Goal: Task Accomplishment & Management: Complete application form

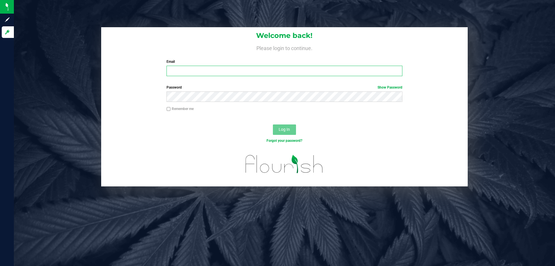
drag, startPoint x: 0, startPoint y: 0, endPoint x: 210, endPoint y: 72, distance: 222.3
click at [210, 72] on input "Email" at bounding box center [285, 71] width 236 height 10
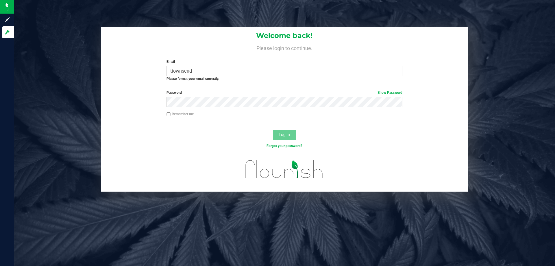
click at [423, 36] on h1 "Welcome back!" at bounding box center [284, 36] width 367 height 8
click at [199, 75] on input "ttownsend" at bounding box center [285, 71] width 236 height 10
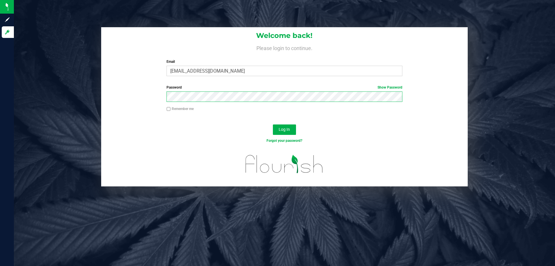
click at [273, 124] on button "Log In" at bounding box center [284, 129] width 23 height 10
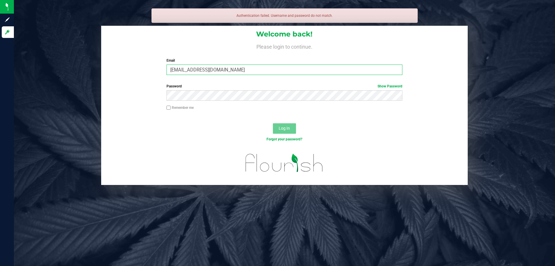
click at [212, 74] on input "[EMAIL_ADDRESS][DOMAIN_NAME]" at bounding box center [285, 69] width 236 height 10
type input "[EMAIL_ADDRESS][DOMAIN_NAME]"
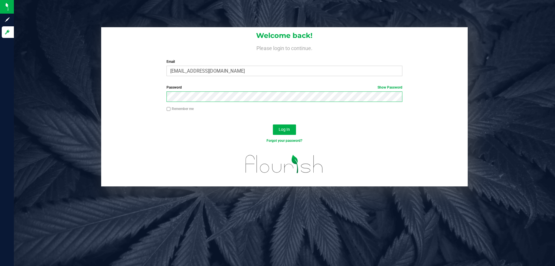
click at [273, 124] on button "Log In" at bounding box center [284, 129] width 23 height 10
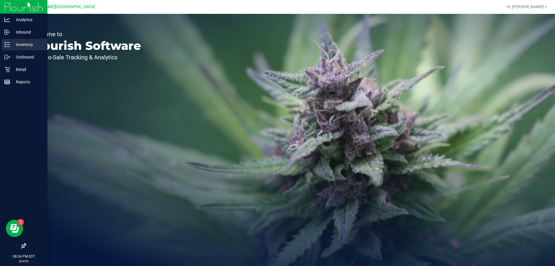
click at [14, 47] on p "Inventory" at bounding box center [27, 44] width 35 height 7
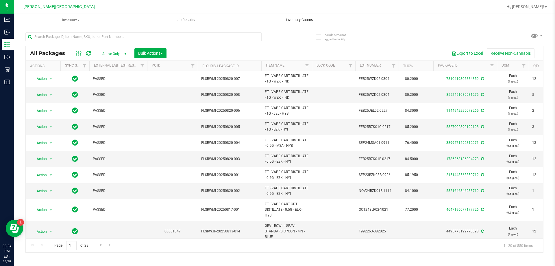
click at [298, 18] on span "Inventory Counts" at bounding box center [299, 19] width 43 height 5
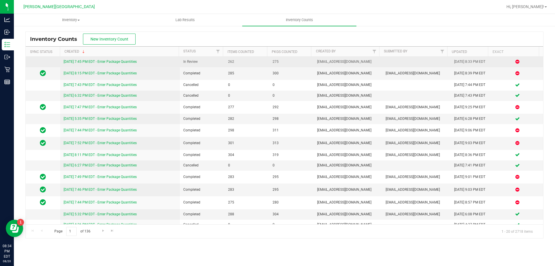
click at [73, 61] on link "[DATE] 7:45 PM EDT - Enter Package Quantities" at bounding box center [100, 62] width 73 height 4
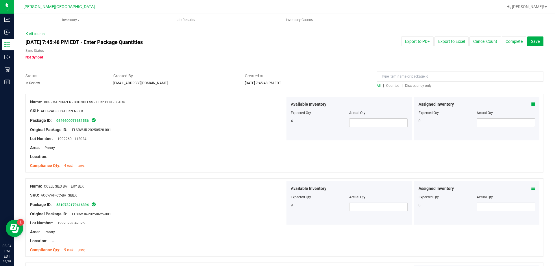
click at [412, 84] on span "Discrepancy only" at bounding box center [418, 86] width 27 height 4
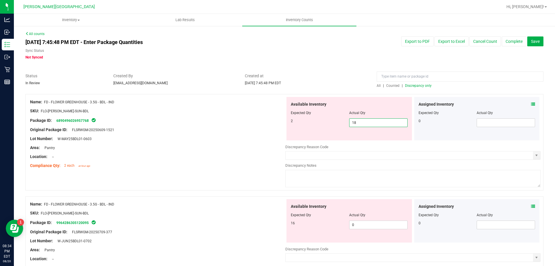
drag, startPoint x: 364, startPoint y: 121, endPoint x: 328, endPoint y: 122, distance: 35.9
click at [329, 122] on div "2 18 18" at bounding box center [349, 122] width 117 height 9
type input "2"
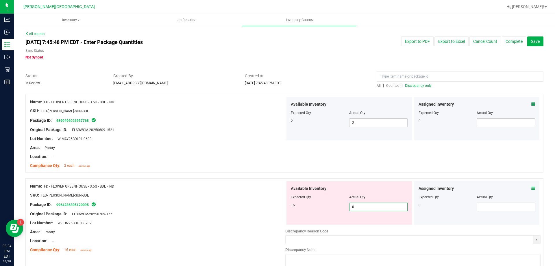
drag, startPoint x: 360, startPoint y: 227, endPoint x: 340, endPoint y: 224, distance: 20.1
click at [340, 224] on div "Available Inventory Expected Qty Actual Qty 16 0 0" at bounding box center [348, 202] width 125 height 43
type input "16"
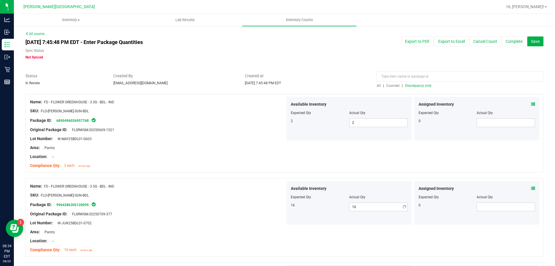
click at [328, 201] on div at bounding box center [349, 200] width 117 height 3
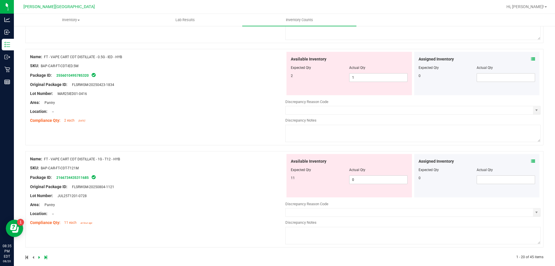
scroll to position [1853, 0]
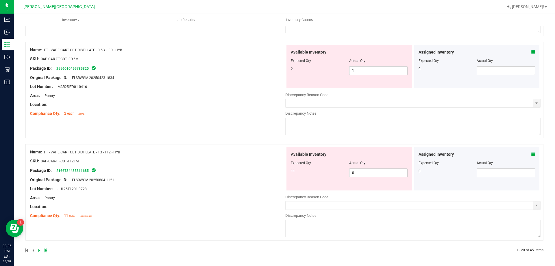
click at [39, 250] on icon at bounding box center [39, 249] width 2 height 3
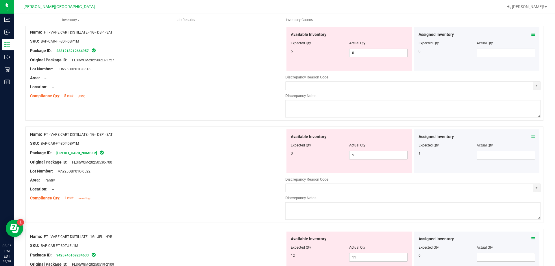
scroll to position [347, 0]
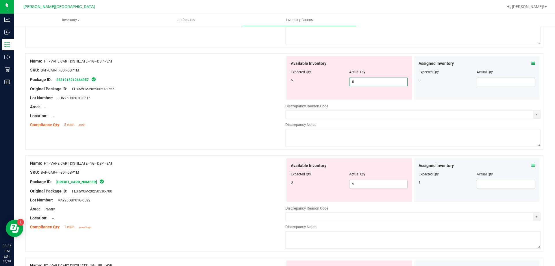
drag, startPoint x: 354, startPoint y: 84, endPoint x: 342, endPoint y: 88, distance: 12.6
click at [342, 88] on div "Available Inventory Expected Qty Actual Qty 5 0 0" at bounding box center [348, 77] width 125 height 43
type input "5"
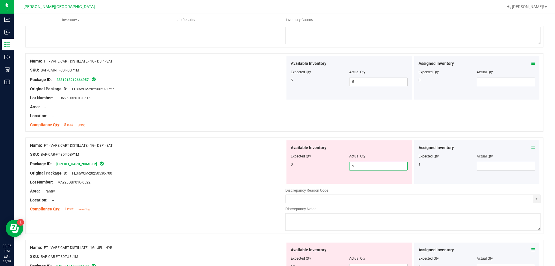
drag, startPoint x: 353, startPoint y: 185, endPoint x: 346, endPoint y: 182, distance: 7.4
click at [346, 182] on div "Available Inventory Expected Qty Actual Qty 0 5 5" at bounding box center [348, 161] width 125 height 43
type input "0"
click at [338, 163] on div "0" at bounding box center [320, 164] width 58 height 5
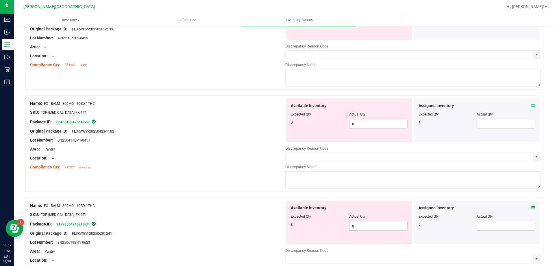
scroll to position [781, 0]
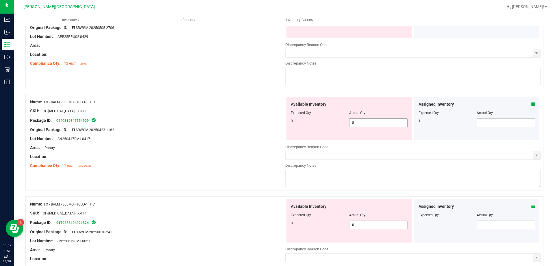
drag, startPoint x: 364, startPoint y: 118, endPoint x: 346, endPoint y: 118, distance: 17.3
click at [349, 118] on span "8 8" at bounding box center [378, 122] width 58 height 9
drag, startPoint x: 358, startPoint y: 126, endPoint x: 330, endPoint y: 126, distance: 28.3
click at [330, 126] on div "0 8 8" at bounding box center [349, 122] width 117 height 9
type input "0"
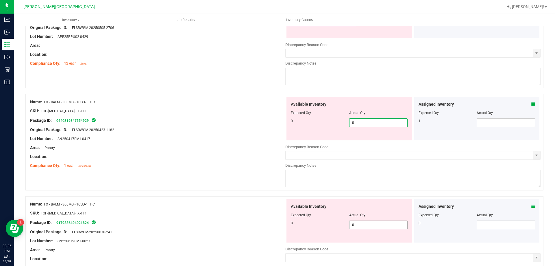
type input "0"
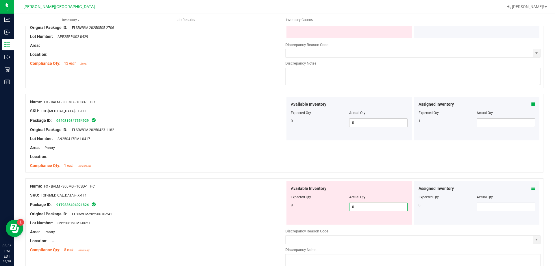
drag, startPoint x: 332, startPoint y: 226, endPoint x: 320, endPoint y: 225, distance: 12.2
click at [320, 225] on div "Available Inventory Expected Qty Actual Qty 8 0 0" at bounding box center [412, 227] width 255 height 92
type input "8"
click at [314, 202] on div "Available Inventory Expected Qty Actual Qty 8 8 8" at bounding box center [348, 202] width 125 height 43
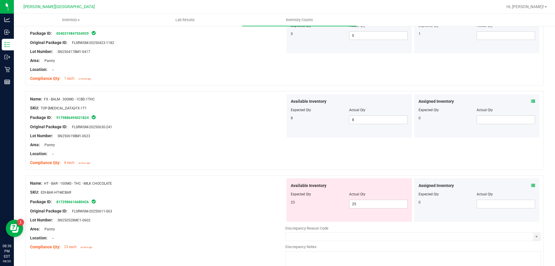
scroll to position [896, 0]
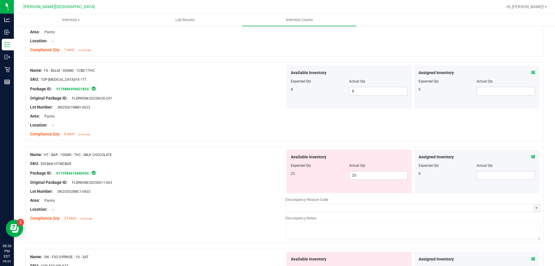
click at [306, 178] on div "23 25 25" at bounding box center [349, 175] width 117 height 9
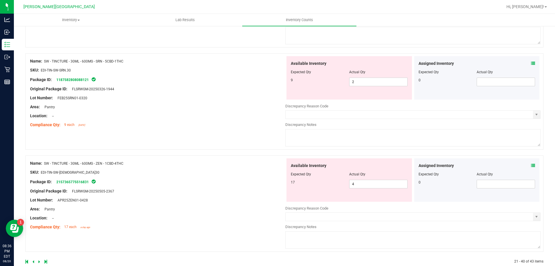
scroll to position [1817, 0]
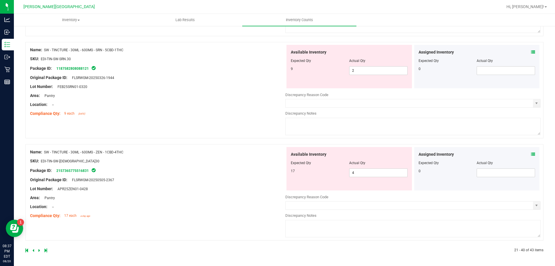
click at [38, 251] on icon at bounding box center [39, 249] width 2 height 3
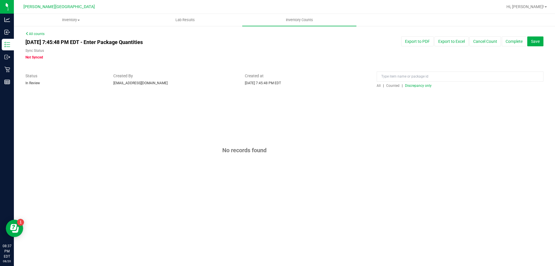
click at [411, 85] on span "Discrepancy only" at bounding box center [418, 86] width 27 height 4
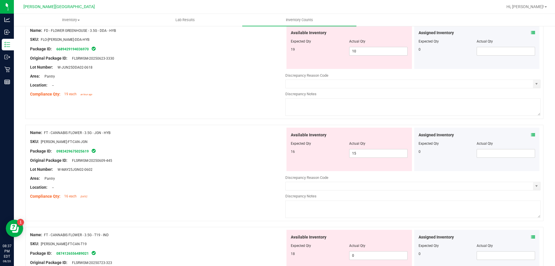
scroll to position [61, 0]
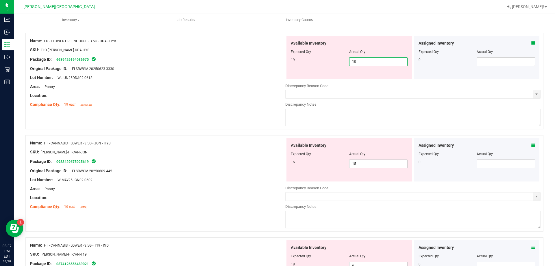
drag, startPoint x: 354, startPoint y: 64, endPoint x: 336, endPoint y: 58, distance: 18.3
click at [336, 61] on div "19 10 10" at bounding box center [349, 61] width 117 height 9
type input "19"
click at [326, 63] on div "19 19 19" at bounding box center [349, 61] width 117 height 9
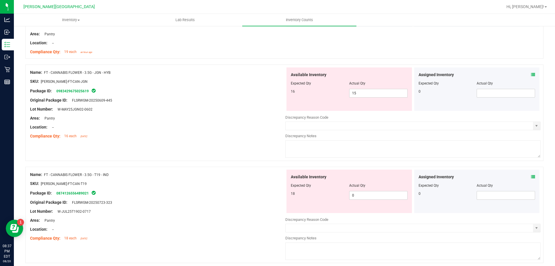
scroll to position [119, 0]
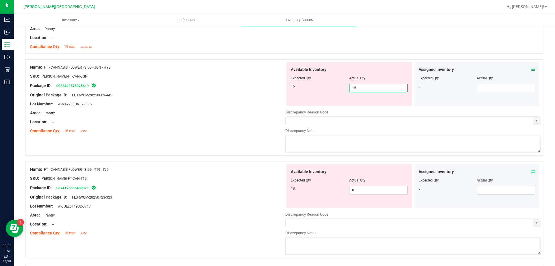
drag, startPoint x: 365, startPoint y: 88, endPoint x: 347, endPoint y: 93, distance: 19.4
click at [347, 93] on div "Available Inventory Expected Qty Actual Qty 16 15 15" at bounding box center [348, 83] width 125 height 43
type input "16"
click at [333, 90] on div "16 16 16" at bounding box center [349, 88] width 117 height 9
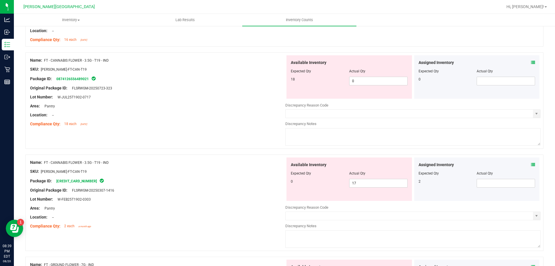
scroll to position [234, 0]
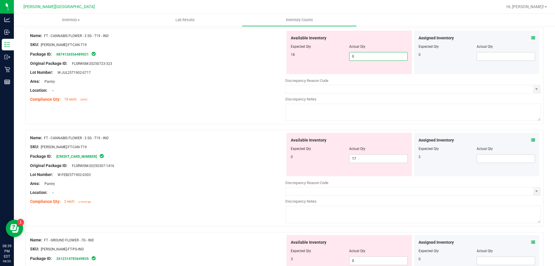
drag, startPoint x: 357, startPoint y: 58, endPoint x: 324, endPoint y: 61, distance: 33.4
click at [324, 61] on div "Available Inventory Expected Qty Actual Qty 18 0 0" at bounding box center [348, 52] width 125 height 43
type input "17"
drag, startPoint x: 360, startPoint y: 155, endPoint x: 346, endPoint y: 158, distance: 14.1
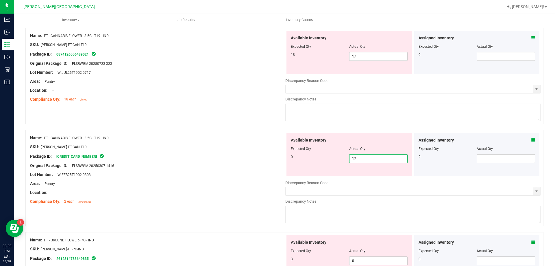
click at [346, 158] on div "0 17 17" at bounding box center [349, 158] width 117 height 9
type input "0"
click at [317, 147] on div "Expected Qty" at bounding box center [320, 148] width 58 height 5
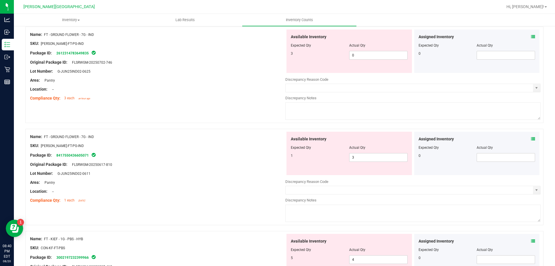
scroll to position [408, 0]
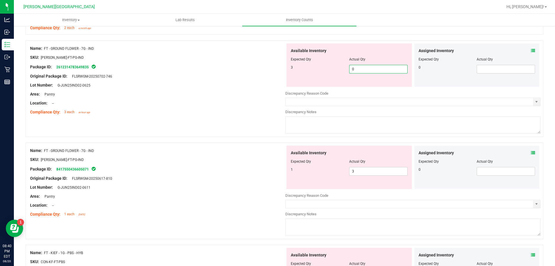
drag, startPoint x: 358, startPoint y: 72, endPoint x: 336, endPoint y: 81, distance: 23.1
click at [336, 81] on div "Available Inventory Expected Qty Actual Qty 3 0 0" at bounding box center [348, 64] width 125 height 43
type input "3"
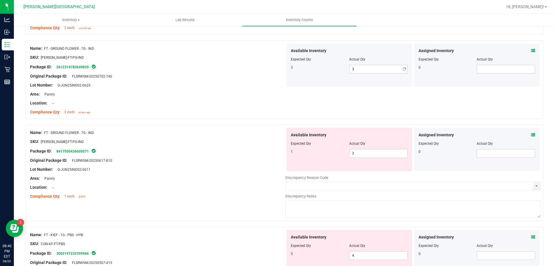
click at [321, 69] on div "3" at bounding box center [320, 67] width 58 height 5
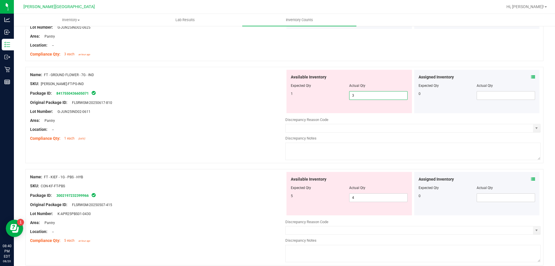
drag, startPoint x: 357, startPoint y: 97, endPoint x: 342, endPoint y: 97, distance: 14.5
click at [342, 97] on div "1 3 3" at bounding box center [349, 95] width 117 height 9
type input "0"
click at [325, 80] on div at bounding box center [349, 81] width 117 height 3
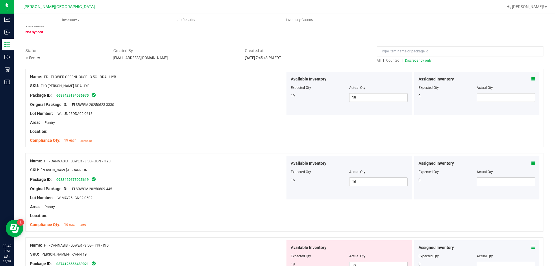
scroll to position [0, 0]
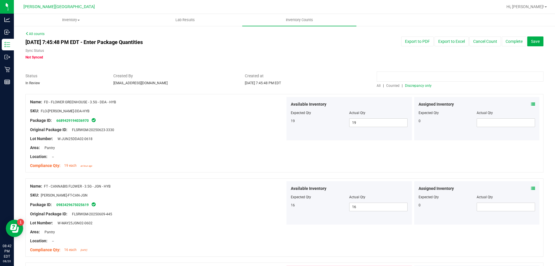
click at [387, 73] on input at bounding box center [460, 76] width 167 height 10
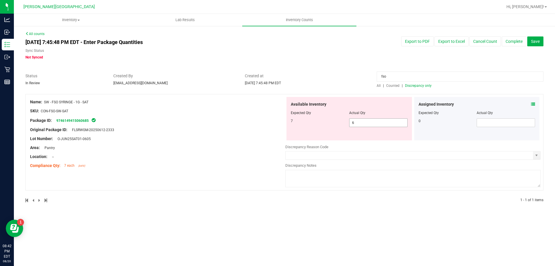
type input "fso"
drag, startPoint x: 365, startPoint y: 123, endPoint x: 338, endPoint y: 126, distance: 26.8
click at [338, 126] on div "7 6 6" at bounding box center [349, 122] width 117 height 9
type input "7"
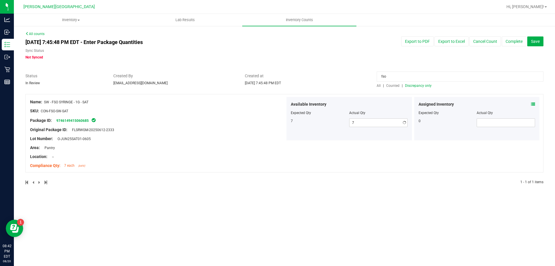
click at [341, 124] on div "7 7 7" at bounding box center [349, 122] width 117 height 9
drag, startPoint x: 408, startPoint y: 69, endPoint x: 393, endPoint y: 74, distance: 16.1
click at [393, 74] on div "All counts [DATE] 7:45:48 PM EDT - Enter Package Quantities Sync Status Not Syn…" at bounding box center [284, 111] width 518 height 161
drag, startPoint x: 393, startPoint y: 76, endPoint x: 342, endPoint y: 80, distance: 51.0
click at [342, 80] on div "Status In Review Created By [EMAIL_ADDRESS][DOMAIN_NAME] Created at [DATE] 7:45…" at bounding box center [284, 80] width 527 height 15
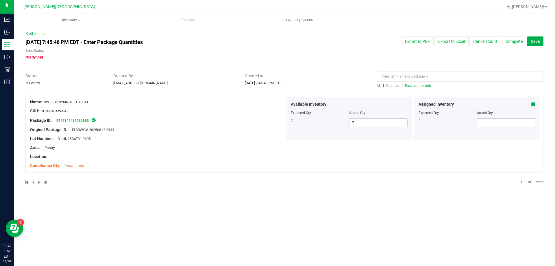
click at [342, 80] on div "Created at [DATE] 7:45:48 PM EDT" at bounding box center [307, 79] width 132 height 13
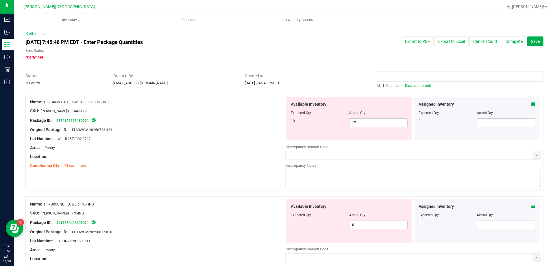
click at [425, 77] on input at bounding box center [460, 76] width 167 height 10
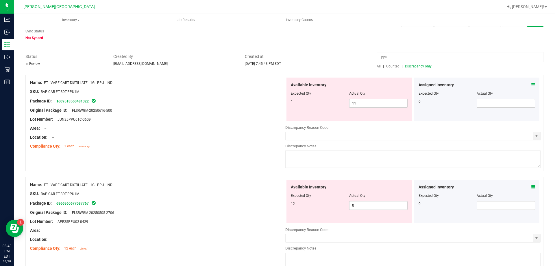
scroll to position [29, 0]
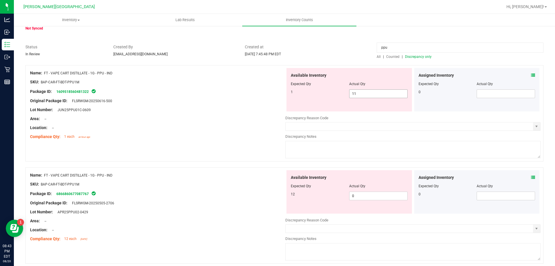
type input "ppu"
drag, startPoint x: 356, startPoint y: 92, endPoint x: 343, endPoint y: 92, distance: 13.0
click at [343, 92] on div "1 11 11" at bounding box center [349, 93] width 117 height 9
type input "1"
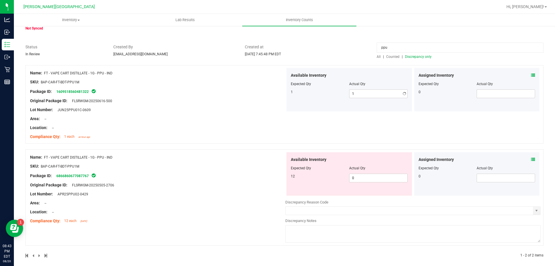
drag, startPoint x: 360, startPoint y: 201, endPoint x: 352, endPoint y: 197, distance: 8.3
click at [352, 197] on div "Available Inventory Expected Qty Actual Qty 12 0 0" at bounding box center [412, 198] width 255 height 92
drag, startPoint x: 357, startPoint y: 180, endPoint x: 349, endPoint y: 177, distance: 8.3
click at [342, 181] on div "12 0 0" at bounding box center [349, 177] width 117 height 9
type input "12"
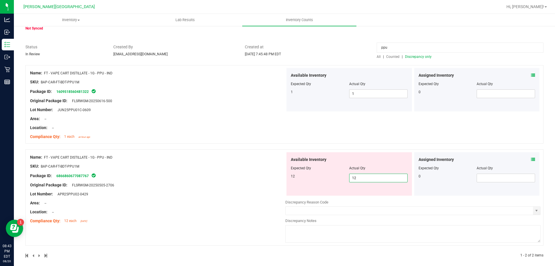
type input "12"
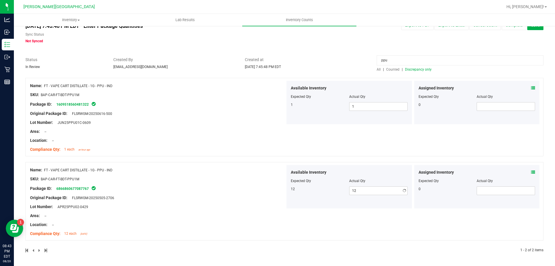
scroll to position [16, 0]
click at [308, 177] on div "Available Inventory Expected Qty Actual Qty 12 12 12" at bounding box center [348, 186] width 125 height 43
drag, startPoint x: 388, startPoint y: 61, endPoint x: 361, endPoint y: 60, distance: 26.9
click at [361, 60] on div "Status In Review Created By [EMAIL_ADDRESS][DOMAIN_NAME] Created at [DATE] 7:45…" at bounding box center [284, 64] width 527 height 15
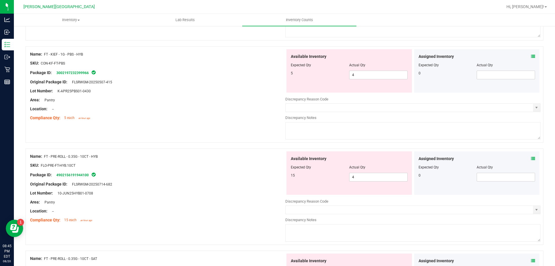
scroll to position [231, 0]
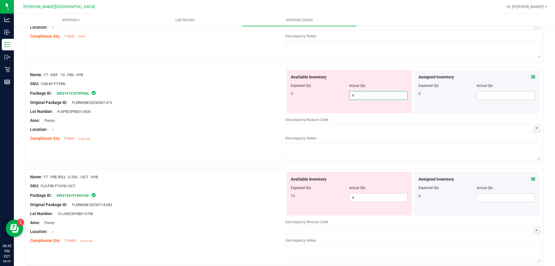
drag, startPoint x: 359, startPoint y: 97, endPoint x: 338, endPoint y: 100, distance: 21.4
click at [338, 100] on div "Available Inventory Expected Qty Actual Qty 5 4 4" at bounding box center [348, 91] width 125 height 43
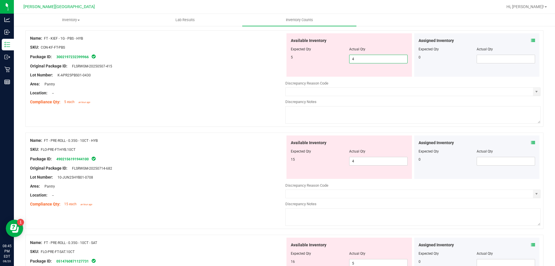
scroll to position [202, 0]
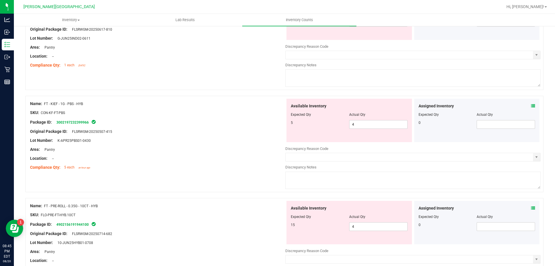
click at [330, 109] on div at bounding box center [349, 110] width 117 height 3
drag, startPoint x: 357, startPoint y: 125, endPoint x: 337, endPoint y: 124, distance: 19.7
click at [337, 124] on div "5 4 4" at bounding box center [349, 124] width 117 height 9
type input "0"
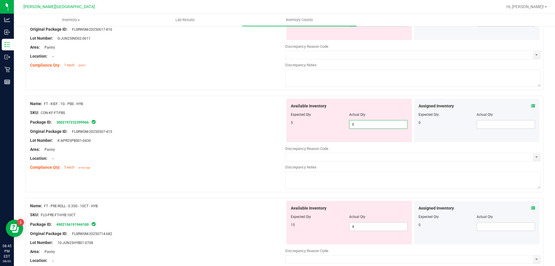
drag, startPoint x: 311, startPoint y: 119, endPoint x: 308, endPoint y: 118, distance: 3.0
click at [308, 118] on div at bounding box center [349, 118] width 117 height 3
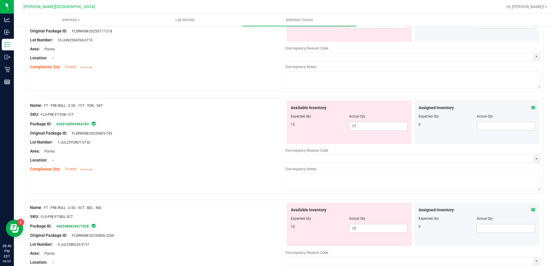
scroll to position [520, 0]
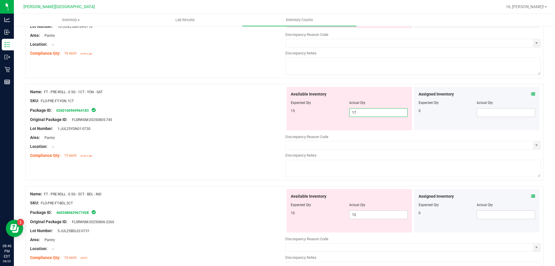
drag, startPoint x: 359, startPoint y: 114, endPoint x: 341, endPoint y: 116, distance: 18.3
click at [341, 116] on div "15 17 17" at bounding box center [349, 112] width 117 height 9
type input "15"
click at [337, 115] on div "15 15 15" at bounding box center [349, 112] width 117 height 9
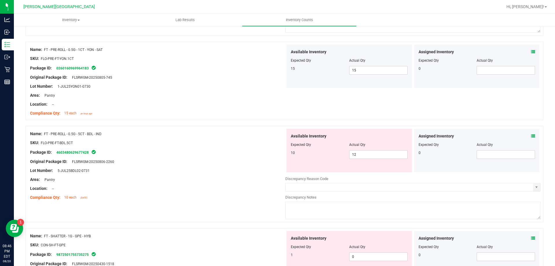
scroll to position [607, 0]
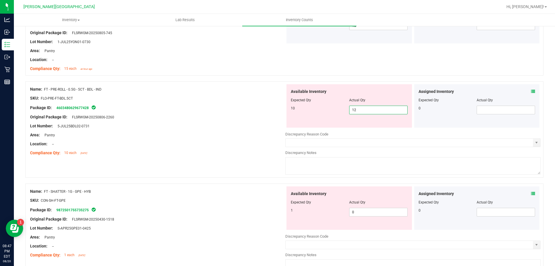
drag, startPoint x: 365, startPoint y: 111, endPoint x: 334, endPoint y: 108, distance: 30.5
click at [335, 114] on div "10 12 12" at bounding box center [349, 110] width 117 height 9
type input "11"
click at [330, 93] on div "Available Inventory" at bounding box center [349, 91] width 117 height 6
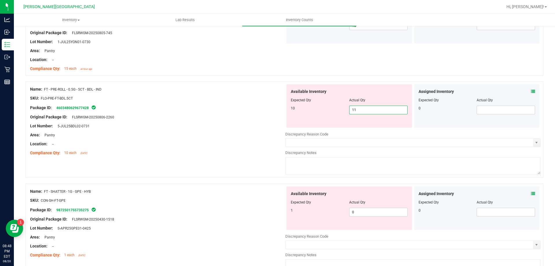
drag, startPoint x: 363, startPoint y: 111, endPoint x: 337, endPoint y: 114, distance: 25.9
click at [337, 114] on div "10 11 11" at bounding box center [349, 110] width 117 height 9
type input "10"
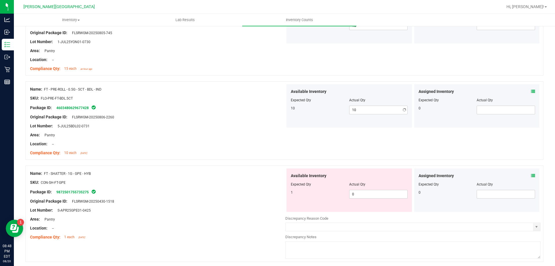
click at [336, 120] on div "Available Inventory Expected Qty Actual Qty 10 10 10" at bounding box center [348, 105] width 125 height 43
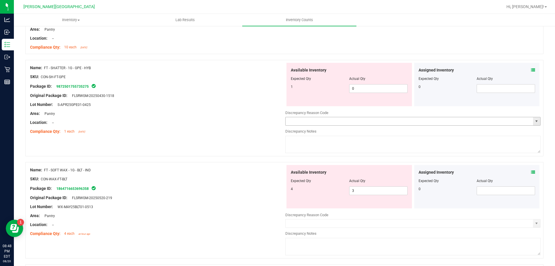
scroll to position [723, 0]
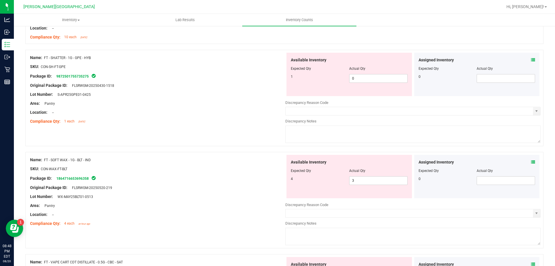
click at [334, 78] on div "1" at bounding box center [320, 76] width 58 height 5
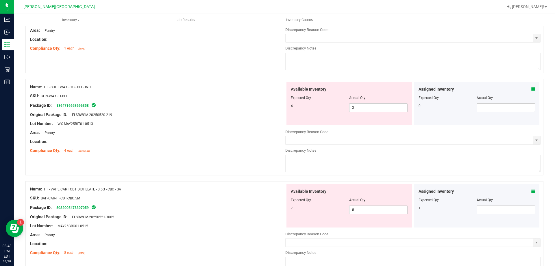
scroll to position [809, 0]
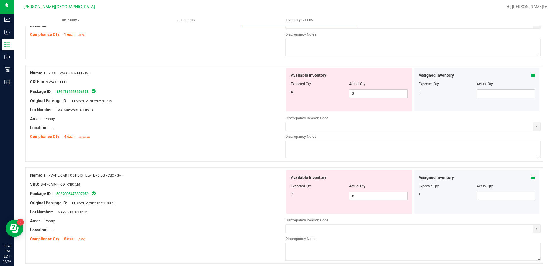
click at [334, 80] on div at bounding box center [349, 79] width 117 height 3
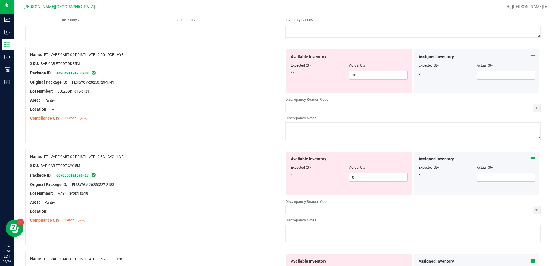
scroll to position [1041, 0]
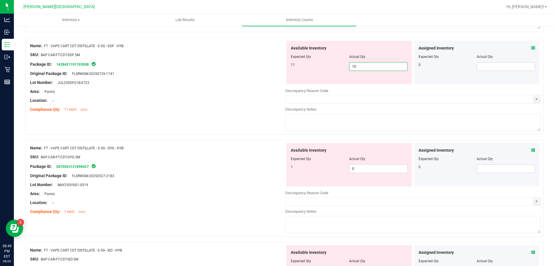
drag, startPoint x: 360, startPoint y: 68, endPoint x: 326, endPoint y: 51, distance: 37.1
click at [329, 59] on div "Available Inventory Expected Qty Actual Qty 11 10 10" at bounding box center [348, 62] width 125 height 43
type input "11"
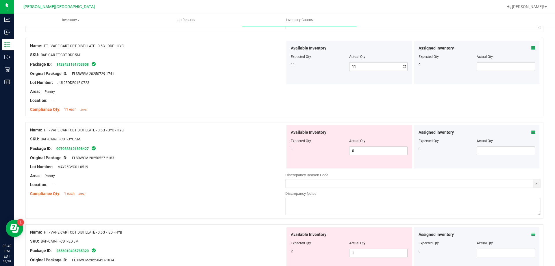
drag, startPoint x: 319, startPoint y: 49, endPoint x: 318, endPoint y: 46, distance: 3.2
click at [319, 48] on span "Available Inventory" at bounding box center [309, 48] width 36 height 6
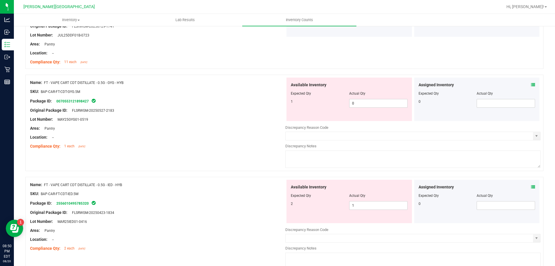
scroll to position [1098, 0]
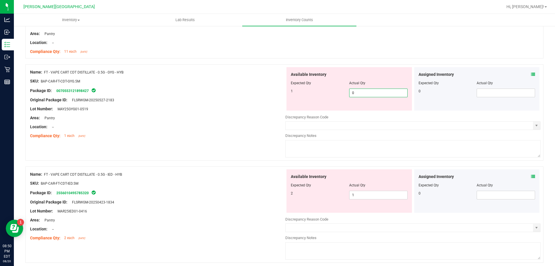
click at [345, 93] on div "1 0 0" at bounding box center [349, 92] width 117 height 9
type input "1"
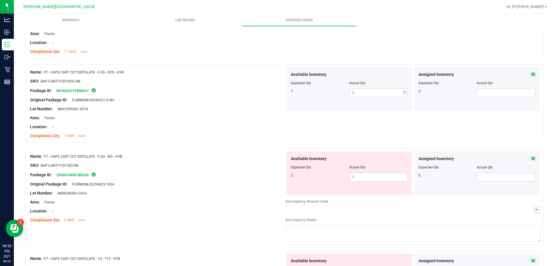
click at [321, 90] on div "1" at bounding box center [320, 90] width 58 height 5
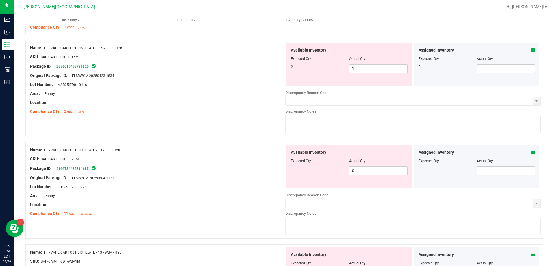
scroll to position [1185, 0]
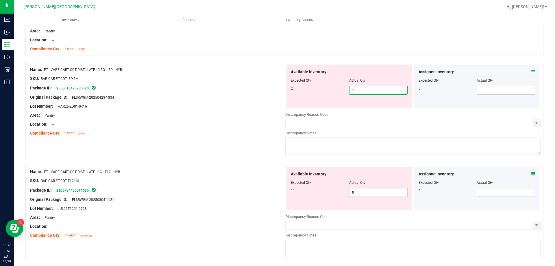
drag, startPoint x: 374, startPoint y: 92, endPoint x: 337, endPoint y: 97, distance: 37.5
click at [337, 97] on div "Available Inventory Expected Qty Actual Qty 2 1 1" at bounding box center [348, 85] width 125 height 43
type input "2"
click at [337, 97] on div "Available Inventory Expected Qty Actual Qty 2 2 2" at bounding box center [348, 85] width 125 height 43
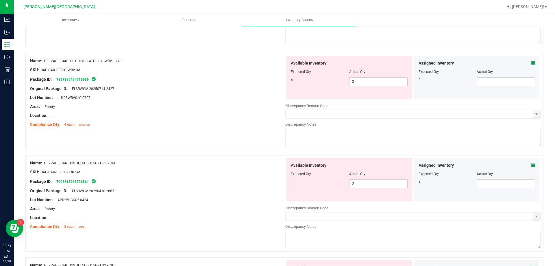
scroll to position [1388, 0]
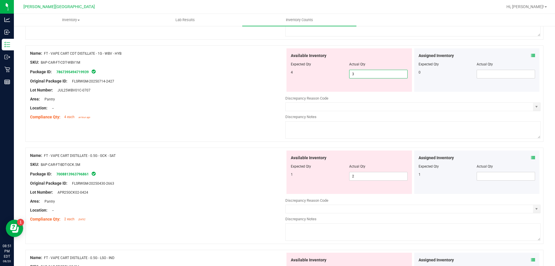
drag, startPoint x: 340, startPoint y: 79, endPoint x: 336, endPoint y: 79, distance: 3.2
click at [336, 79] on div "Available Inventory Expected Qty Actual Qty 4 3 3" at bounding box center [348, 69] width 125 height 43
type input "4"
click at [337, 76] on div "4 4 4" at bounding box center [349, 74] width 117 height 9
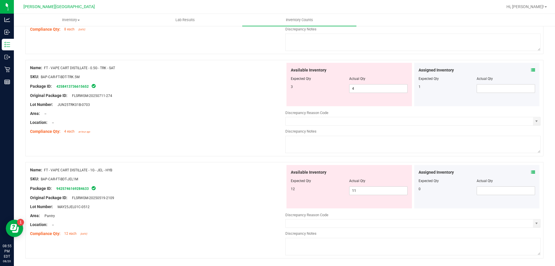
scroll to position [1781, 0]
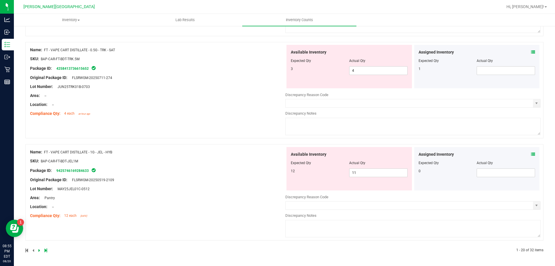
click at [40, 250] on link at bounding box center [39, 250] width 3 height 4
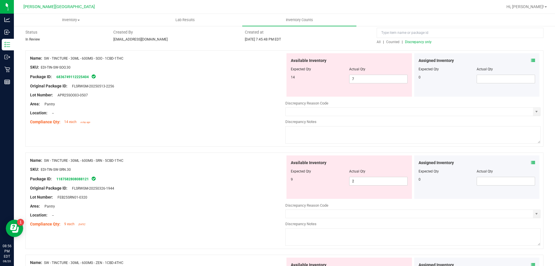
scroll to position [58, 0]
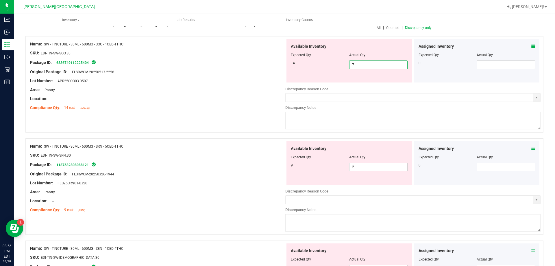
drag, startPoint x: 353, startPoint y: 66, endPoint x: 337, endPoint y: 67, distance: 16.2
click at [337, 67] on div "14 7 7" at bounding box center [349, 64] width 117 height 9
type input "14"
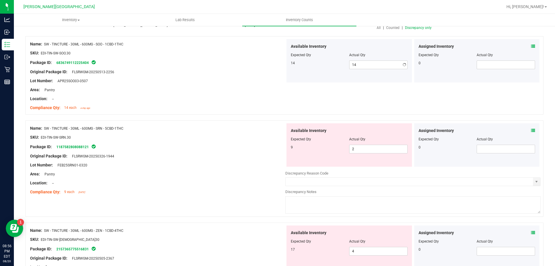
click at [323, 62] on div "14" at bounding box center [320, 62] width 58 height 5
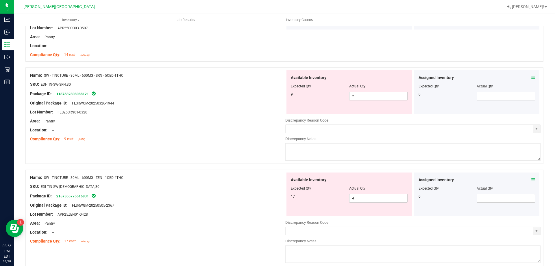
scroll to position [116, 0]
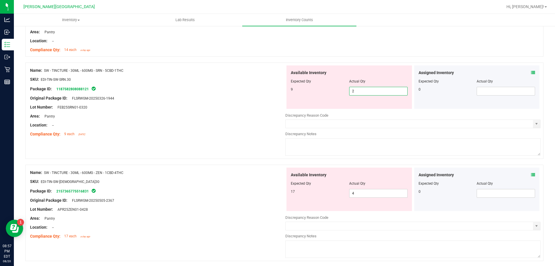
drag, startPoint x: 353, startPoint y: 92, endPoint x: 337, endPoint y: 94, distance: 16.0
click at [337, 94] on div "9 2 2" at bounding box center [349, 91] width 117 height 9
type input "9"
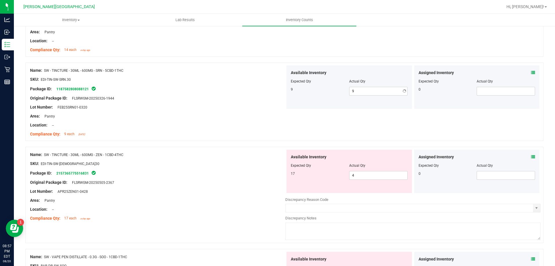
click at [337, 93] on div "9 9 9" at bounding box center [349, 91] width 117 height 9
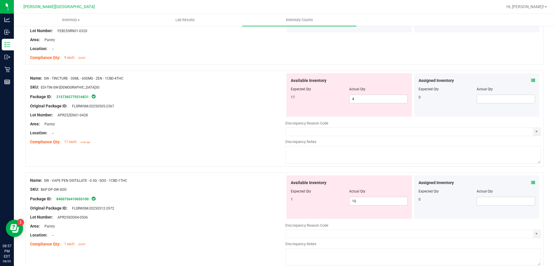
scroll to position [202, 0]
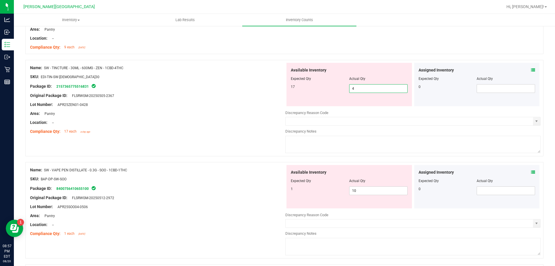
drag, startPoint x: 355, startPoint y: 89, endPoint x: 339, endPoint y: 89, distance: 16.5
click at [339, 89] on div "17 4 4" at bounding box center [349, 88] width 117 height 9
type input "17"
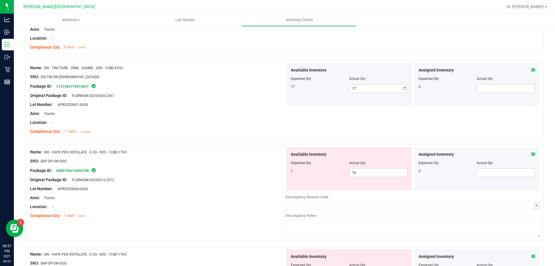
click at [333, 87] on div "17" at bounding box center [320, 86] width 58 height 5
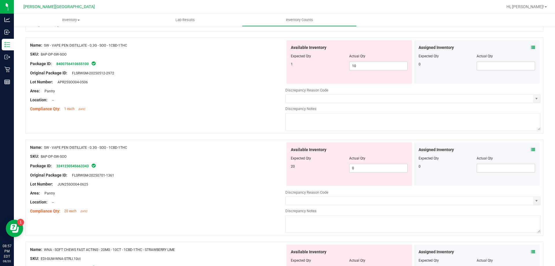
scroll to position [318, 0]
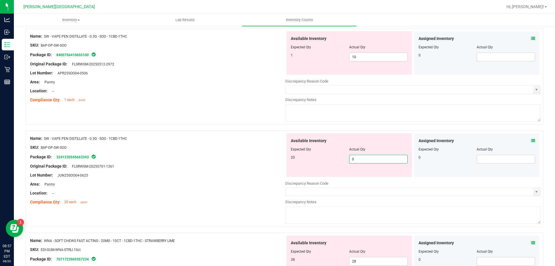
drag, startPoint x: 358, startPoint y: 159, endPoint x: 343, endPoint y: 163, distance: 15.2
click at [343, 163] on div "20 0 0" at bounding box center [349, 159] width 117 height 9
type input "20"
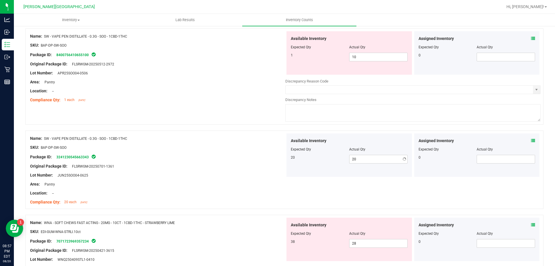
drag, startPoint x: 331, startPoint y: 160, endPoint x: 328, endPoint y: 160, distance: 3.2
click at [328, 160] on div "20 20 20" at bounding box center [349, 159] width 117 height 9
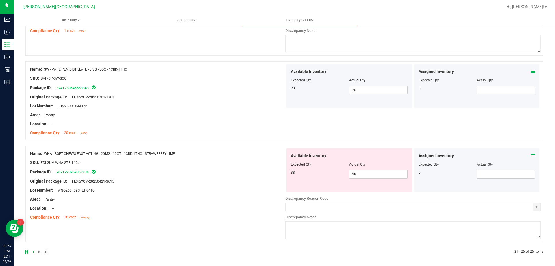
scroll to position [389, 0]
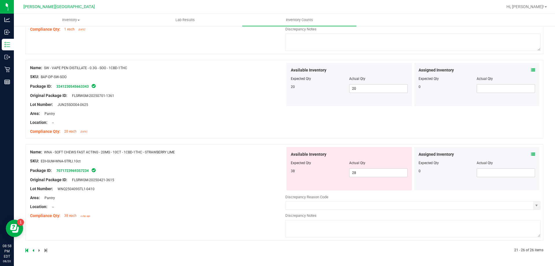
click at [309, 180] on div "Available Inventory Expected Qty Actual Qty 38 28 28" at bounding box center [348, 168] width 125 height 43
click at [356, 173] on span "28 28" at bounding box center [378, 172] width 58 height 9
type input "38"
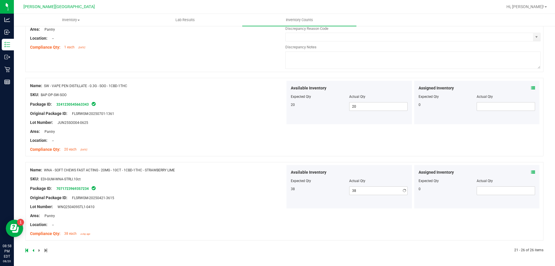
click at [302, 168] on div "Available Inventory Expected Qty Actual Qty 38 38 38" at bounding box center [348, 186] width 125 height 43
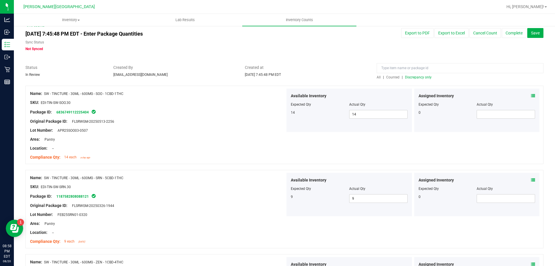
scroll to position [0, 0]
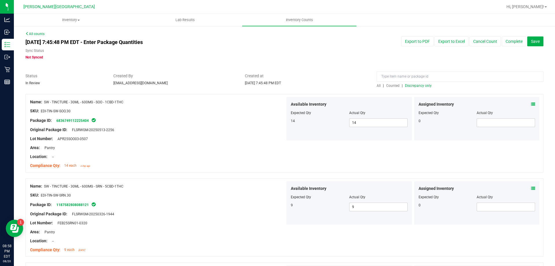
click at [413, 88] on div "All | Counted | Discrepancy only" at bounding box center [460, 85] width 167 height 5
click at [413, 87] on span "Discrepancy only" at bounding box center [418, 86] width 27 height 4
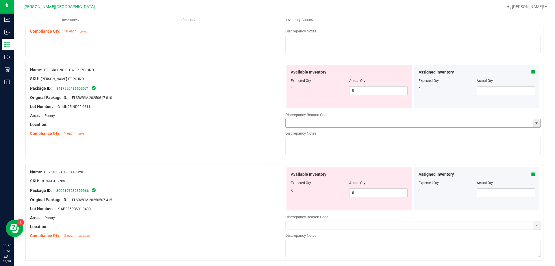
scroll to position [145, 0]
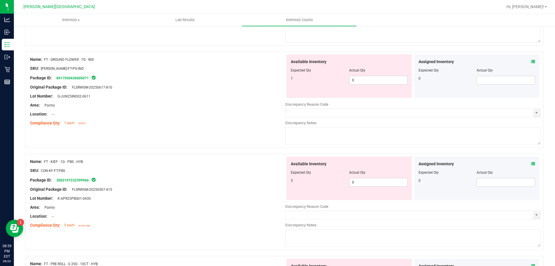
click at [317, 93] on div "Available Inventory Expected Qty Actual Qty 1 0 0" at bounding box center [348, 75] width 125 height 43
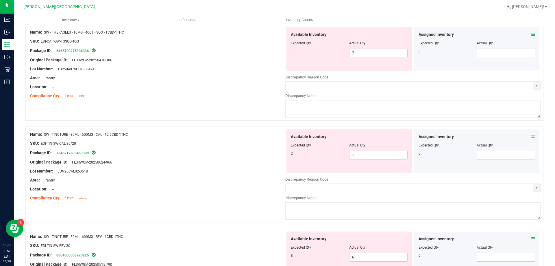
scroll to position [1744, 0]
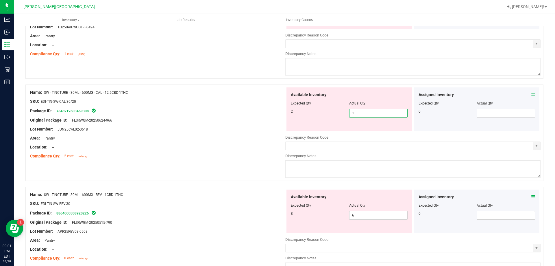
drag, startPoint x: 356, startPoint y: 116, endPoint x: 345, endPoint y: 110, distance: 12.2
click at [343, 115] on div "2 1 1" at bounding box center [349, 113] width 117 height 9
type input "2"
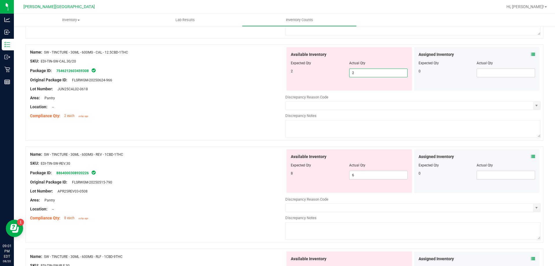
scroll to position [1831, 0]
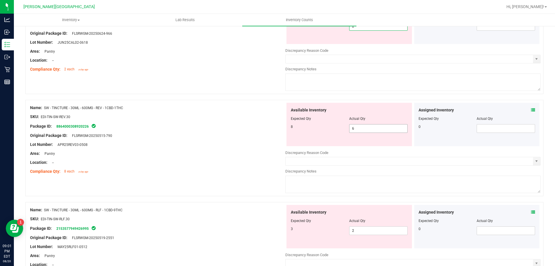
type input "2"
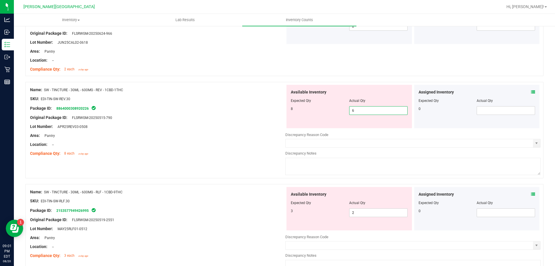
drag, startPoint x: 356, startPoint y: 126, endPoint x: 342, endPoint y: 130, distance: 14.8
click at [342, 130] on div "Available Inventory Expected Qty Actual Qty 8 6 6" at bounding box center [412, 131] width 255 height 92
type input "8"
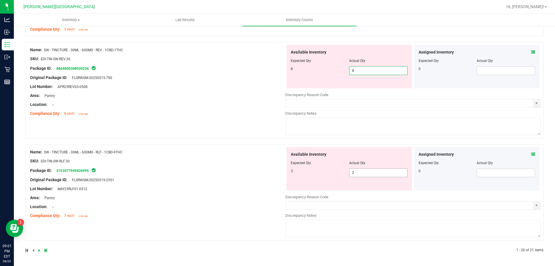
type input "8"
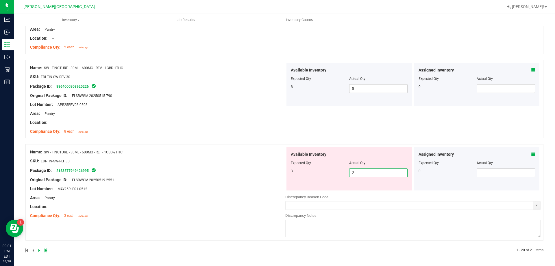
drag, startPoint x: 350, startPoint y: 175, endPoint x: 334, endPoint y: 176, distance: 16.8
click at [334, 176] on div "3 2 2" at bounding box center [349, 172] width 117 height 9
type input "3"
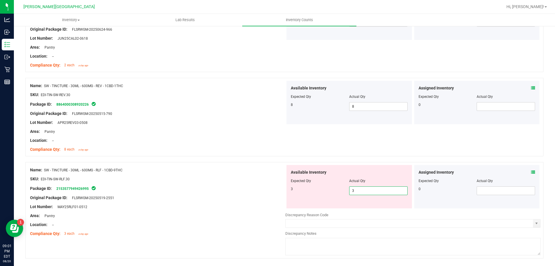
click at [330, 170] on div "Available Inventory Expected Qty Actual Qty 3 3 3" at bounding box center [348, 186] width 125 height 43
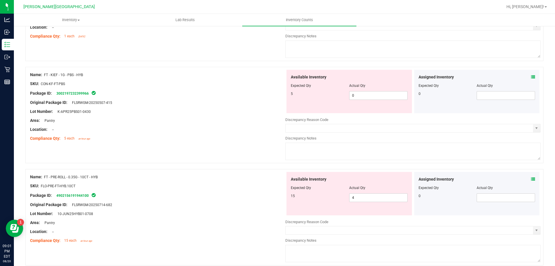
scroll to position [260, 0]
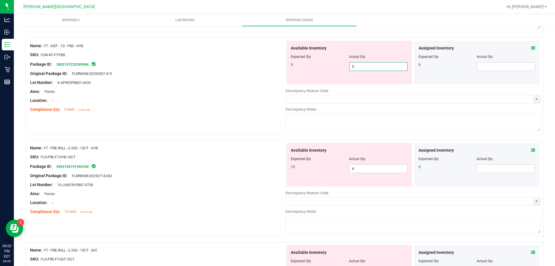
drag, startPoint x: 356, startPoint y: 64, endPoint x: 339, endPoint y: 65, distance: 16.9
click at [339, 65] on div "5 0 0" at bounding box center [349, 66] width 117 height 9
type input "4"
click at [338, 65] on div "5" at bounding box center [320, 64] width 58 height 5
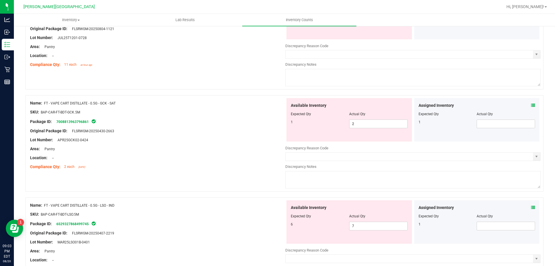
scroll to position [867, 0]
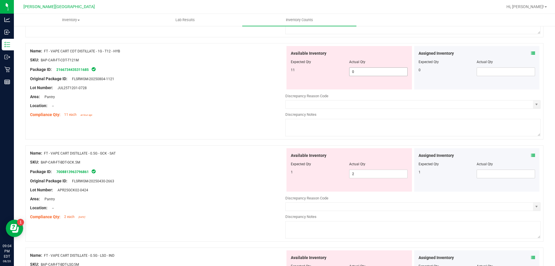
click at [393, 74] on span "0 0" at bounding box center [378, 71] width 58 height 9
drag, startPoint x: 357, startPoint y: 70, endPoint x: 329, endPoint y: 72, distance: 28.1
click at [329, 72] on div "11 0 0" at bounding box center [349, 71] width 117 height 9
type input "11"
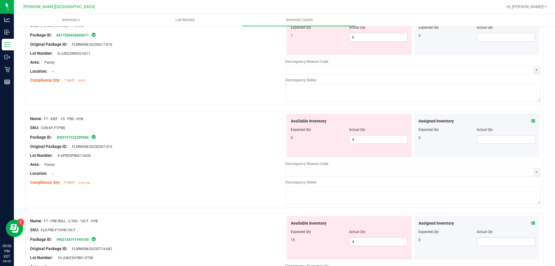
scroll to position [0, 0]
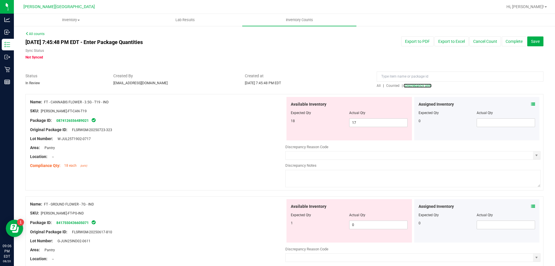
type input "11"
click at [410, 88] on div "All | Counted | Discrepancy only" at bounding box center [460, 85] width 167 height 5
click at [409, 85] on span "Discrepancy only" at bounding box center [418, 86] width 27 height 4
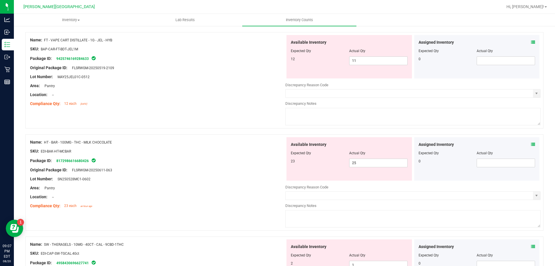
scroll to position [1301, 0]
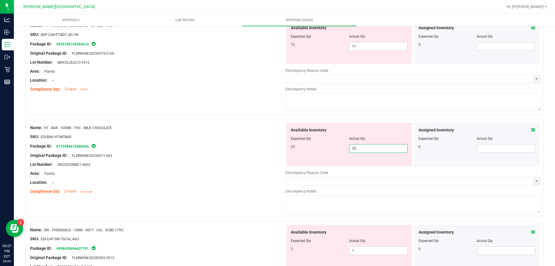
drag, startPoint x: 360, startPoint y: 151, endPoint x: 325, endPoint y: 150, distance: 34.4
click at [325, 150] on div "23 25 25" at bounding box center [349, 148] width 117 height 9
type input "23"
drag, startPoint x: 325, startPoint y: 150, endPoint x: 319, endPoint y: 150, distance: 6.1
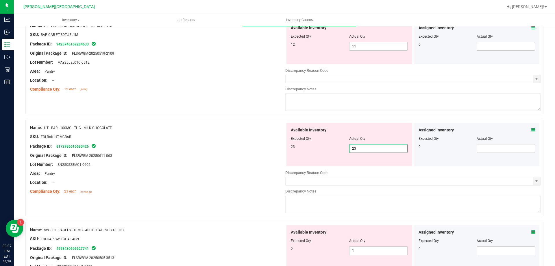
click at [321, 150] on div "23 23 23" at bounding box center [349, 148] width 117 height 9
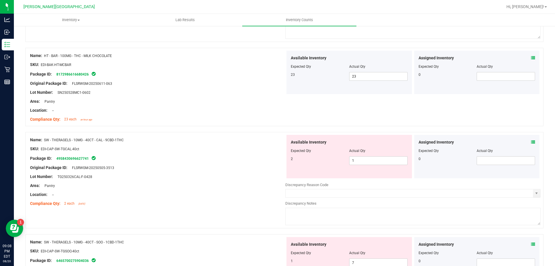
scroll to position [1359, 0]
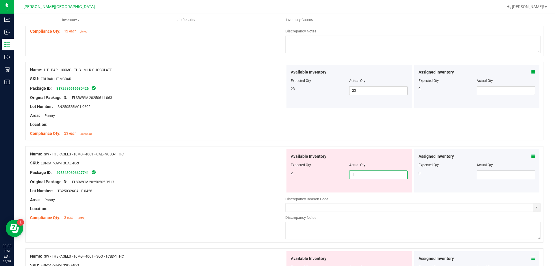
drag, startPoint x: 354, startPoint y: 175, endPoint x: 341, endPoint y: 172, distance: 13.4
click at [341, 173] on div "2 1 1" at bounding box center [349, 174] width 117 height 9
type input "2"
click at [337, 177] on div "2 2 2" at bounding box center [349, 174] width 117 height 9
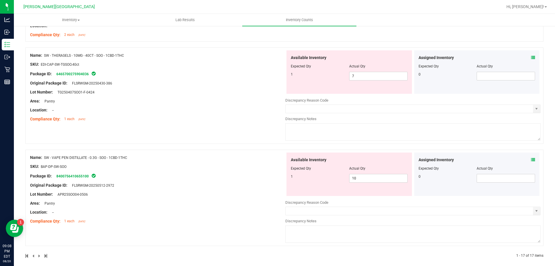
scroll to position [1547, 0]
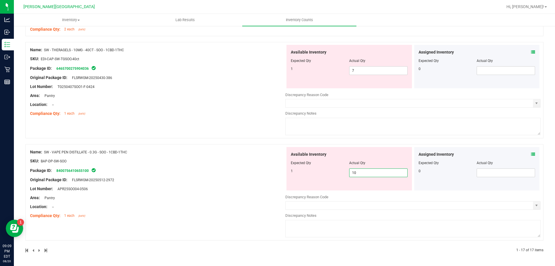
drag, startPoint x: 358, startPoint y: 173, endPoint x: 330, endPoint y: 172, distance: 27.8
click at [332, 173] on div "1 10 10" at bounding box center [349, 172] width 117 height 9
type input "1"
click at [295, 169] on div "Available Inventory Expected Qty Actual Qty 1 1 1" at bounding box center [348, 168] width 125 height 43
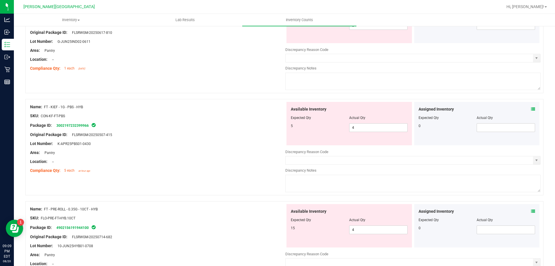
scroll to position [0, 0]
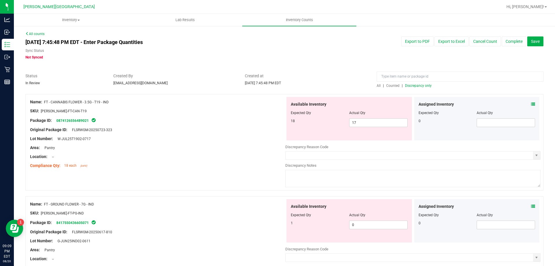
click at [406, 86] on span "Discrepancy only" at bounding box center [418, 86] width 27 height 4
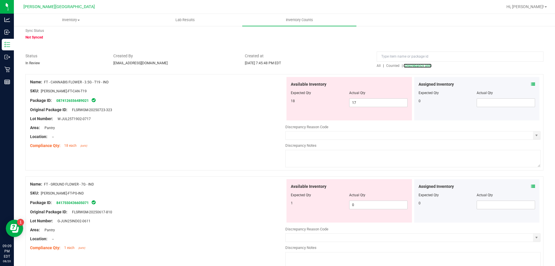
scroll to position [29, 0]
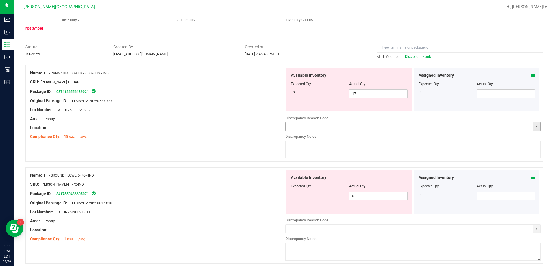
click at [376, 128] on input "text" at bounding box center [409, 126] width 247 height 8
click at [535, 126] on span "select" at bounding box center [536, 126] width 5 height 5
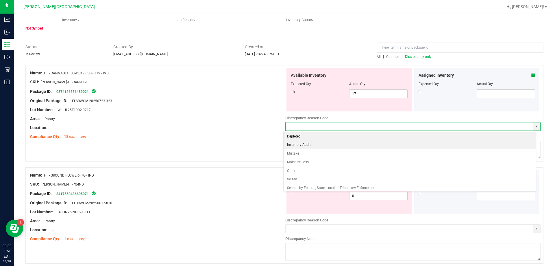
click at [306, 146] on li "Inventory Audit" at bounding box center [410, 144] width 253 height 9
type input "Inventory Audit"
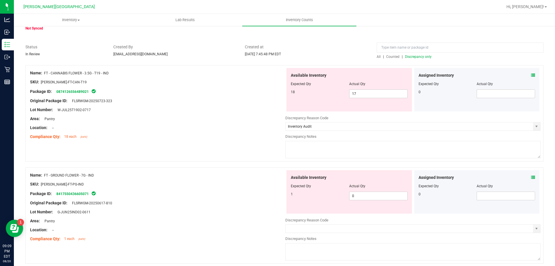
click at [308, 148] on textarea at bounding box center [412, 149] width 255 height 17
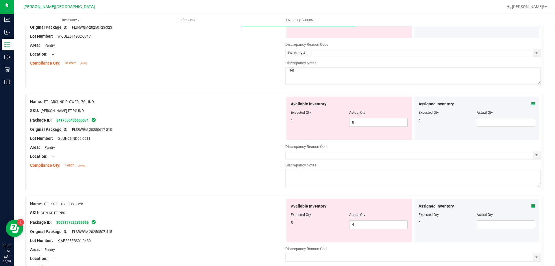
scroll to position [116, 0]
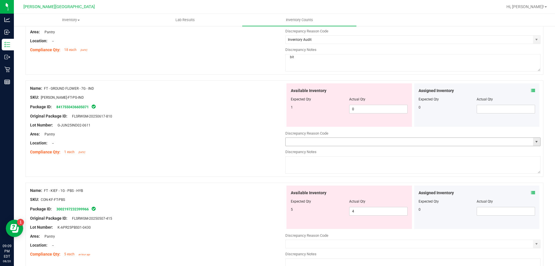
drag, startPoint x: 535, startPoint y: 144, endPoint x: 456, endPoint y: 149, distance: 79.6
click at [535, 145] on span "select" at bounding box center [536, 142] width 7 height 8
type textarea "bit"
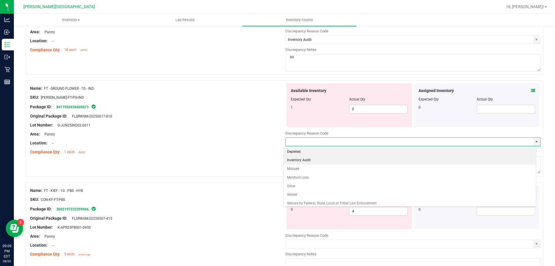
click at [300, 160] on li "Inventory Audit" at bounding box center [410, 160] width 253 height 9
type input "Inventory Audit"
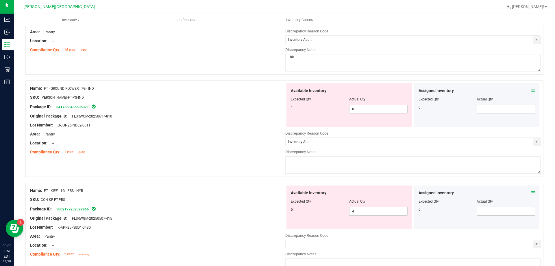
click at [309, 161] on textarea at bounding box center [412, 164] width 255 height 17
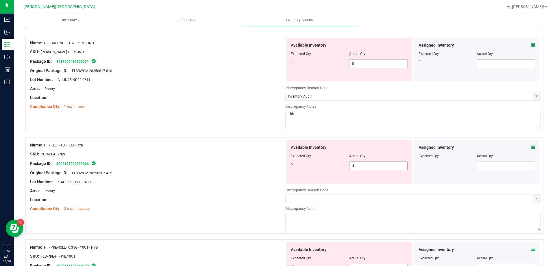
scroll to position [231, 0]
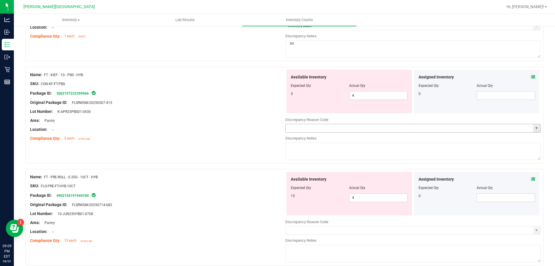
click at [534, 127] on span "select" at bounding box center [536, 128] width 5 height 5
type textarea "bit"
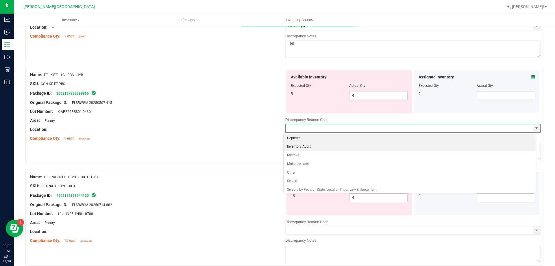
click at [310, 150] on li "Inventory Audit" at bounding box center [410, 146] width 253 height 9
type input "Inventory Audit"
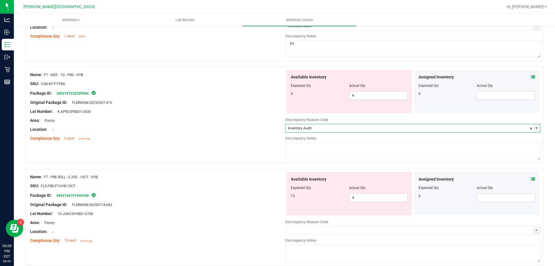
click at [310, 154] on textarea at bounding box center [412, 151] width 255 height 17
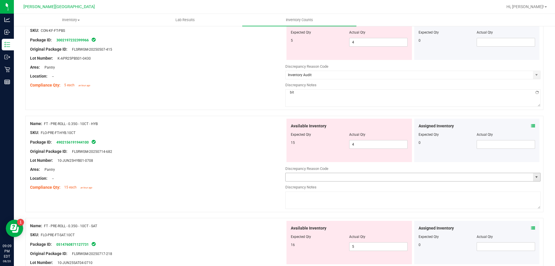
scroll to position [318, 0]
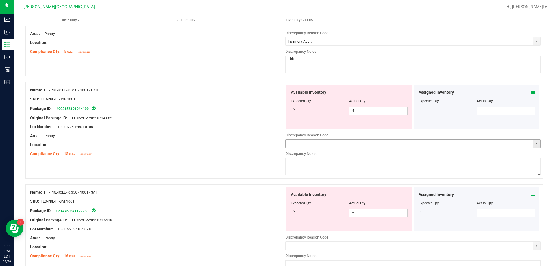
click at [534, 144] on span "select" at bounding box center [536, 143] width 5 height 5
type textarea "bit"
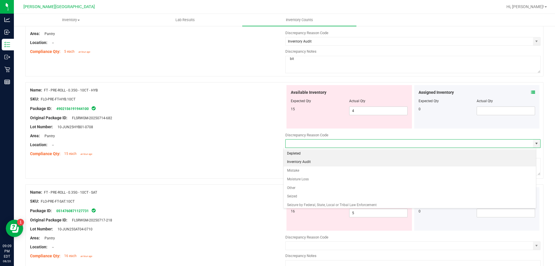
click at [314, 162] on li "Inventory Audit" at bounding box center [410, 162] width 253 height 9
type input "Inventory Audit"
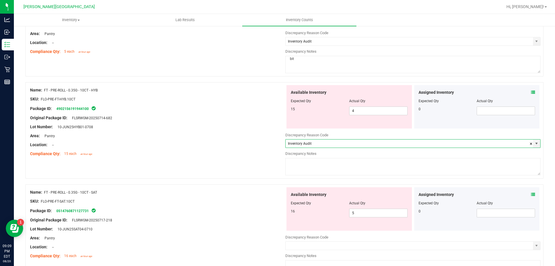
click at [314, 167] on textarea at bounding box center [412, 166] width 255 height 17
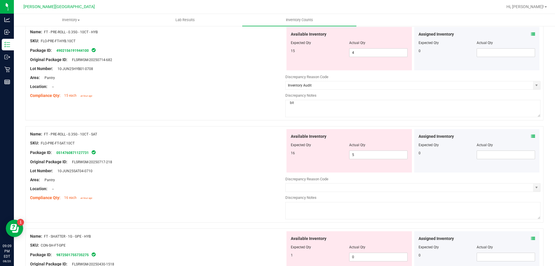
scroll to position [463, 0]
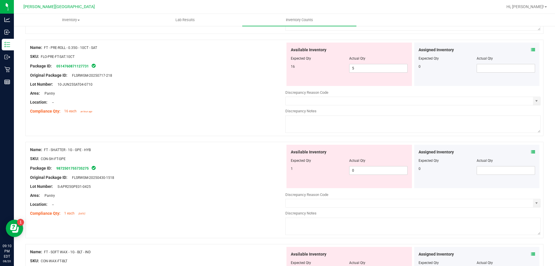
type textarea "bit"
drag, startPoint x: 537, startPoint y: 100, endPoint x: 533, endPoint y: 101, distance: 4.4
click at [536, 101] on div "Name: FT - PRE-ROLL - 0.35G - 10CT - SAT SKU: FLO-PRE-FT-SAT.10CT Package ID: 0…" at bounding box center [284, 88] width 518 height 96
click at [534, 101] on span "select" at bounding box center [536, 101] width 5 height 5
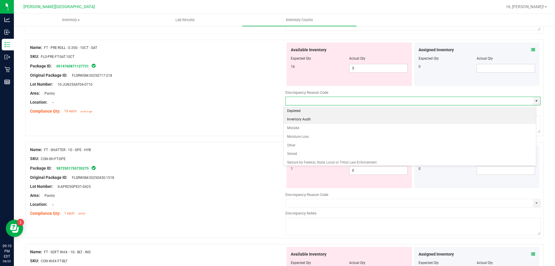
click at [315, 122] on li "Inventory Audit" at bounding box center [410, 119] width 253 height 9
type input "Inventory Audit"
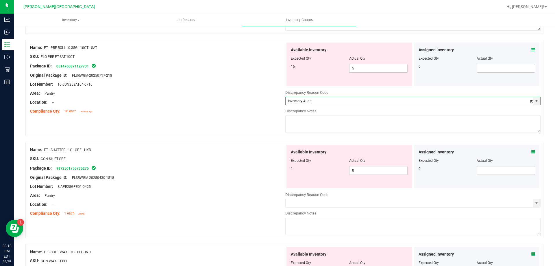
click at [313, 125] on textarea at bounding box center [412, 123] width 255 height 17
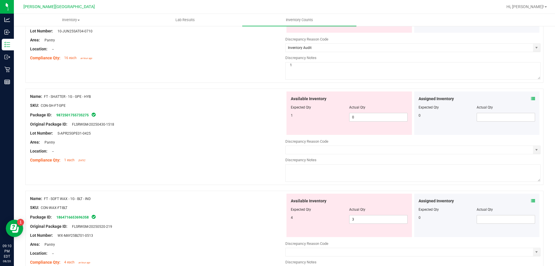
scroll to position [520, 0]
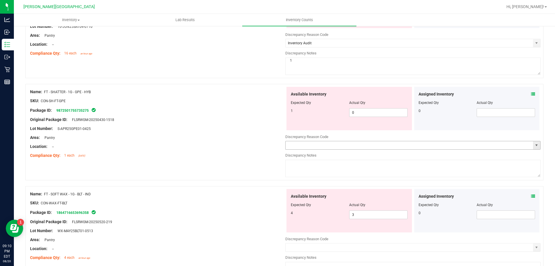
click at [534, 147] on span "select" at bounding box center [536, 145] width 5 height 5
type textarea "1"
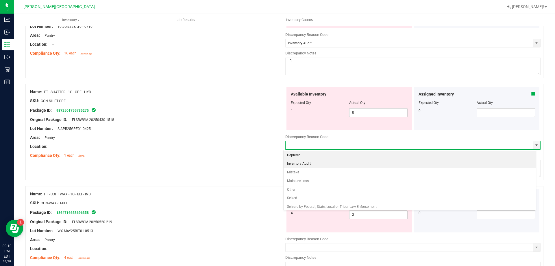
click at [306, 165] on li "Inventory Audit" at bounding box center [410, 163] width 253 height 9
type input "Inventory Audit"
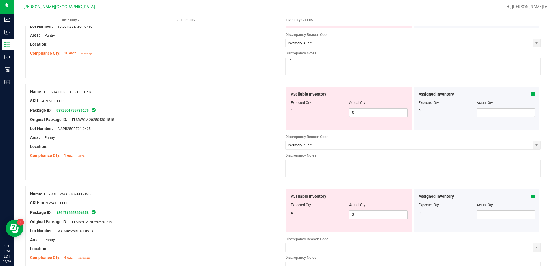
click at [310, 163] on textarea at bounding box center [412, 168] width 255 height 17
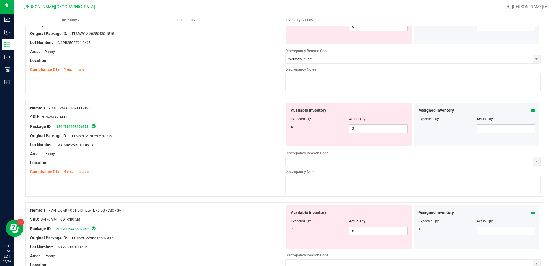
scroll to position [607, 0]
click at [534, 160] on span "select" at bounding box center [536, 160] width 5 height 5
type textarea "1"
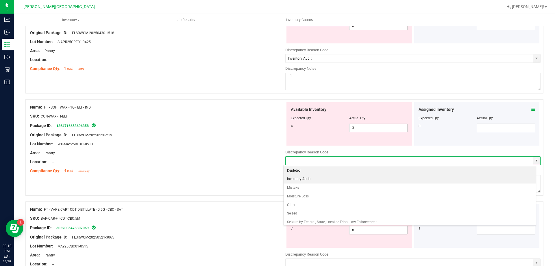
click at [324, 177] on li "Inventory Audit" at bounding box center [410, 179] width 253 height 9
type input "Inventory Audit"
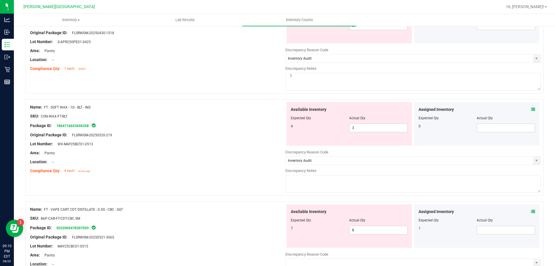
click at [311, 182] on textarea at bounding box center [412, 183] width 255 height 17
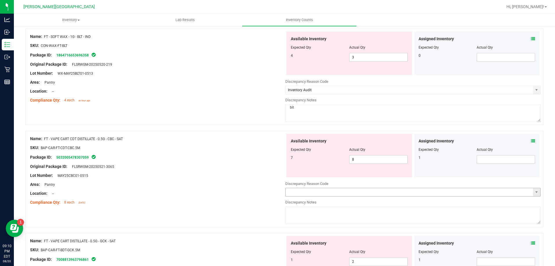
scroll to position [694, 0]
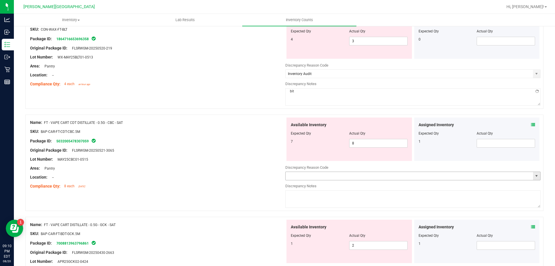
click at [534, 174] on span "select" at bounding box center [536, 175] width 5 height 5
type textarea "bit"
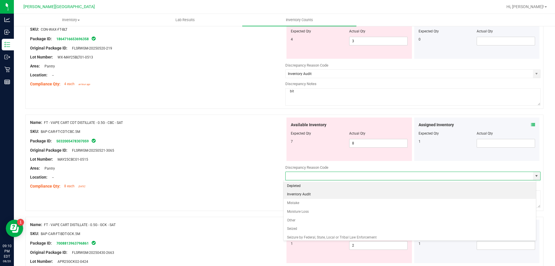
click at [302, 194] on li "Inventory Audit" at bounding box center [410, 194] width 253 height 9
type input "Inventory Audit"
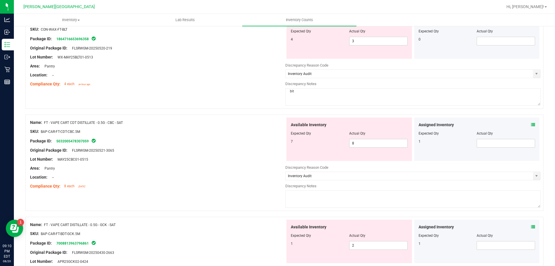
click at [311, 199] on textarea at bounding box center [412, 198] width 255 height 17
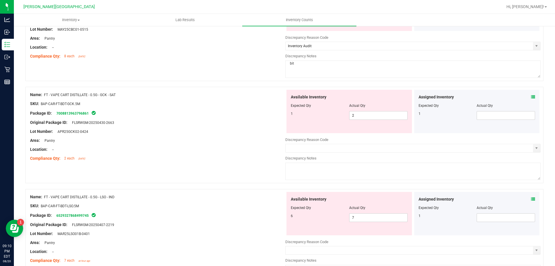
scroll to position [838, 0]
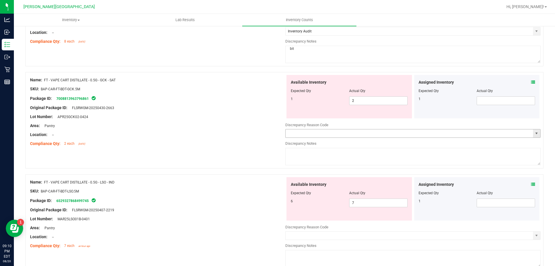
click at [534, 134] on span "select" at bounding box center [536, 133] width 5 height 5
type textarea "bit"
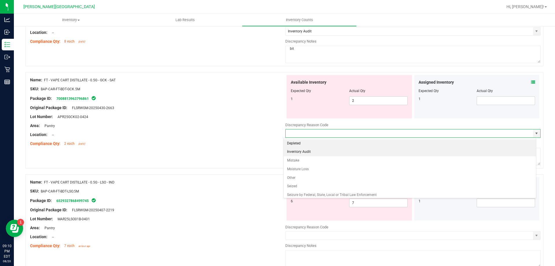
click at [300, 149] on li "Inventory Audit" at bounding box center [410, 151] width 253 height 9
type input "Inventory Audit"
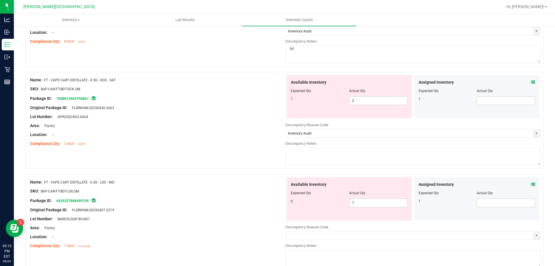
click at [323, 157] on textarea at bounding box center [412, 156] width 255 height 17
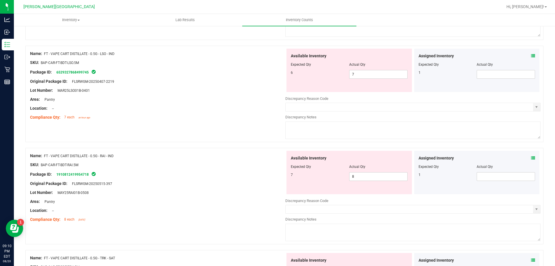
scroll to position [983, 0]
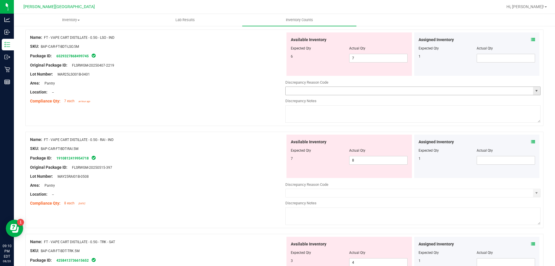
click at [534, 93] on span "select" at bounding box center [536, 90] width 5 height 5
type textarea "bit"
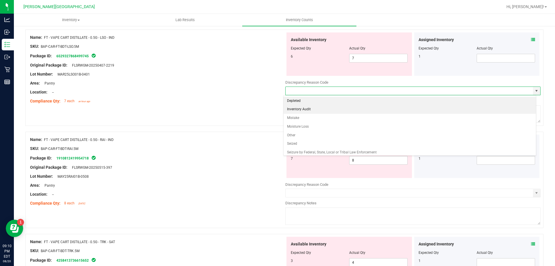
click at [316, 111] on li "Inventory Audit" at bounding box center [410, 109] width 253 height 9
type input "Inventory Audit"
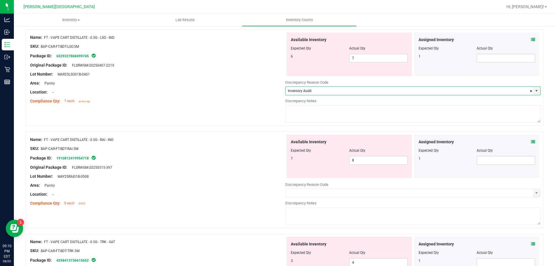
click at [317, 119] on textarea at bounding box center [412, 113] width 255 height 17
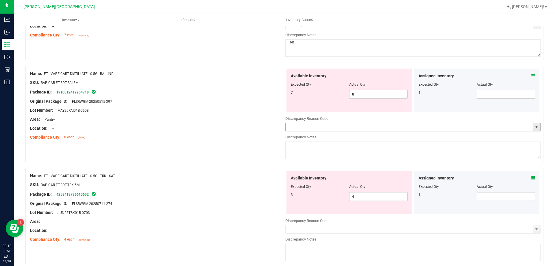
scroll to position [1070, 0]
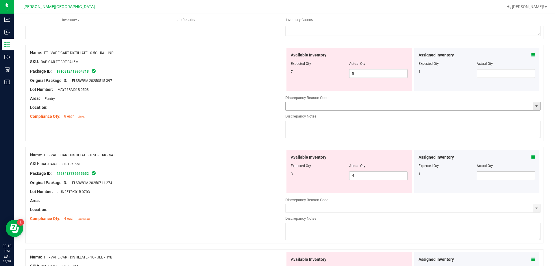
click at [533, 109] on span "select" at bounding box center [536, 106] width 7 height 8
type textarea "bit"
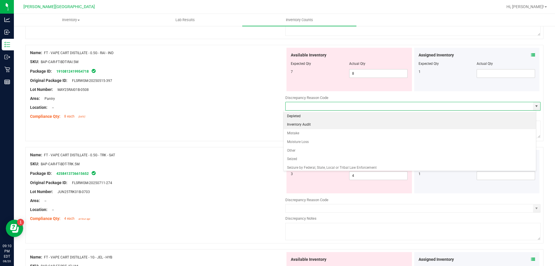
click at [294, 125] on li "Inventory Audit" at bounding box center [410, 124] width 253 height 9
type input "Inventory Audit"
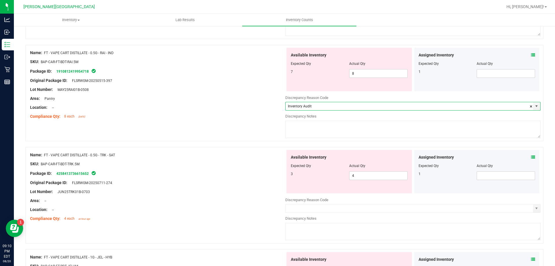
click at [310, 119] on div at bounding box center [412, 119] width 255 height 1
click at [310, 121] on textarea at bounding box center [412, 129] width 255 height 17
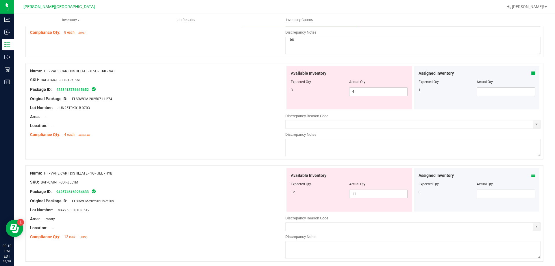
scroll to position [1156, 0]
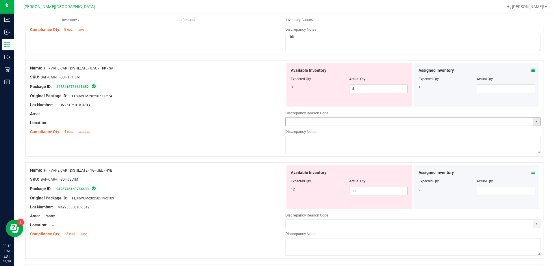
drag, startPoint x: 533, startPoint y: 122, endPoint x: 522, endPoint y: 121, distance: 11.3
click at [534, 122] on span "select" at bounding box center [536, 121] width 5 height 5
type textarea "bit"
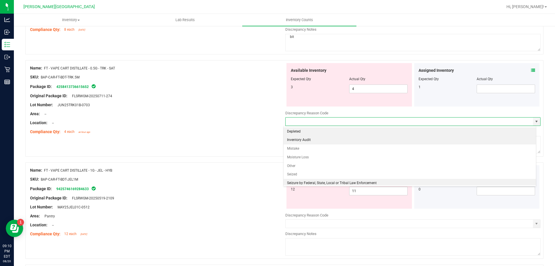
click at [320, 138] on li "Inventory Audit" at bounding box center [410, 140] width 253 height 9
type input "Inventory Audit"
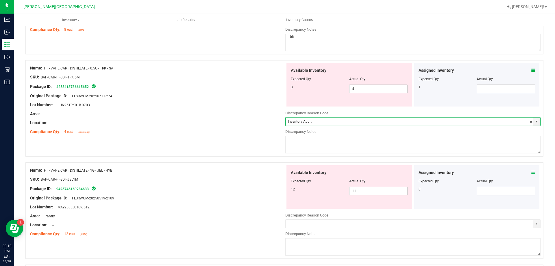
click at [321, 138] on textarea at bounding box center [412, 144] width 255 height 17
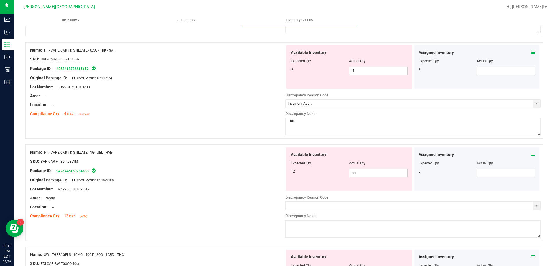
scroll to position [1243, 0]
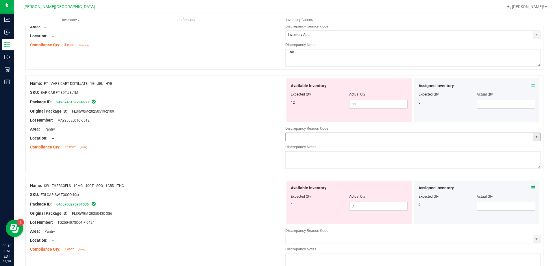
type textarea "bit"
click at [536, 139] on span at bounding box center [412, 136] width 255 height 9
click at [534, 137] on span "select" at bounding box center [536, 136] width 5 height 5
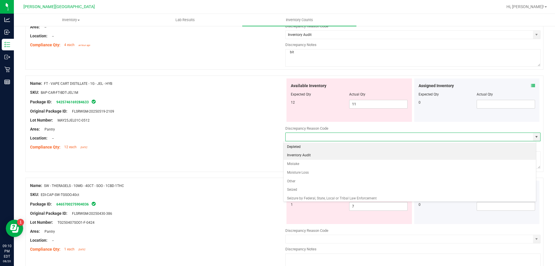
click at [322, 159] on li "Inventory Audit" at bounding box center [410, 155] width 253 height 9
type input "Inventory Audit"
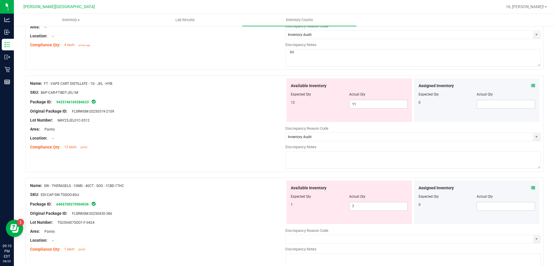
click at [322, 159] on textarea at bounding box center [412, 159] width 255 height 17
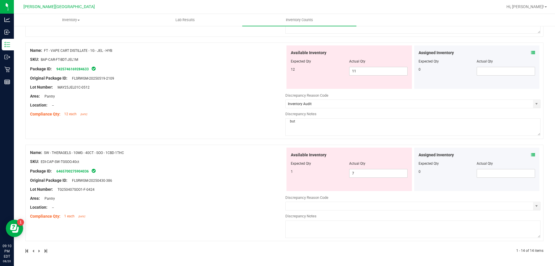
scroll to position [1277, 0]
type textarea "bit"
click at [528, 204] on input "text" at bounding box center [409, 205] width 247 height 8
click at [536, 206] on span "select" at bounding box center [536, 205] width 7 height 8
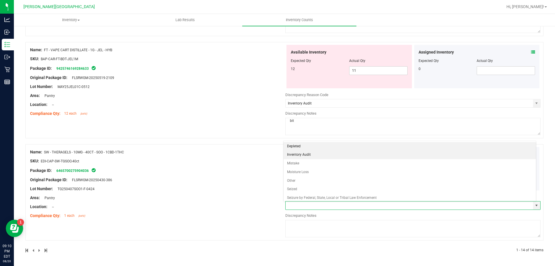
click at [299, 155] on li "Inventory Audit" at bounding box center [410, 154] width 253 height 9
type input "Inventory Audit"
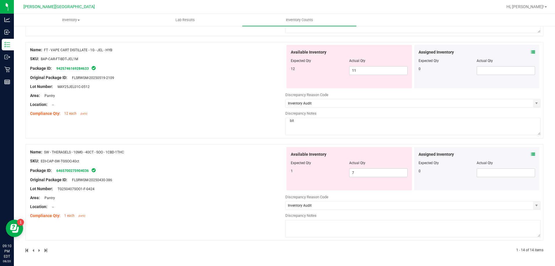
click at [303, 224] on textarea at bounding box center [412, 228] width 255 height 17
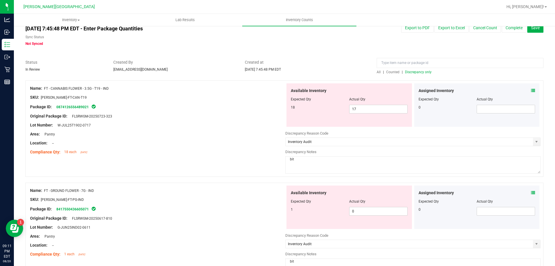
scroll to position [0, 0]
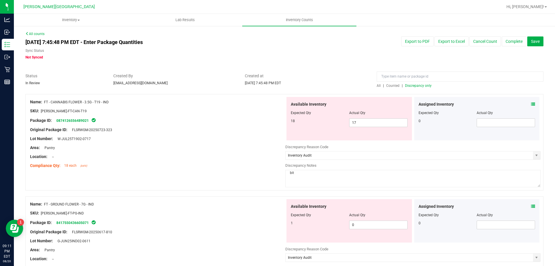
type textarea "bit"
click at [297, 71] on div at bounding box center [284, 70] width 518 height 6
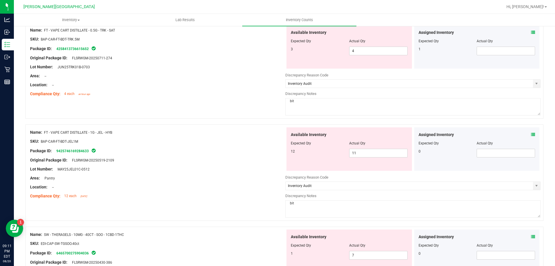
scroll to position [1277, 0]
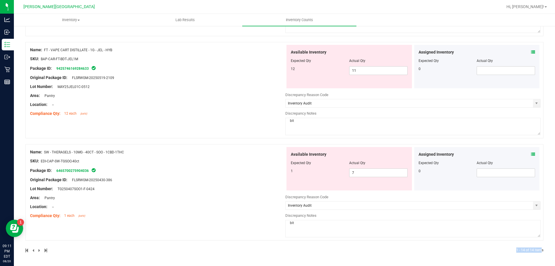
drag, startPoint x: 536, startPoint y: 252, endPoint x: 517, endPoint y: 252, distance: 19.7
click at [517, 252] on div "1 - 14 of 14 items" at bounding box center [284, 249] width 518 height 5
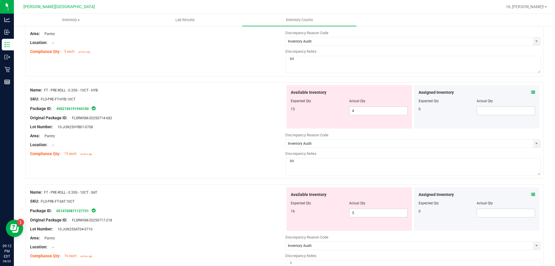
scroll to position [347, 0]
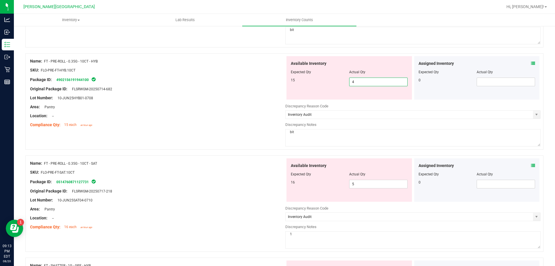
drag, startPoint x: 354, startPoint y: 82, endPoint x: 342, endPoint y: 85, distance: 12.6
click at [342, 85] on div "15 4 4" at bounding box center [349, 81] width 117 height 9
type input "15"
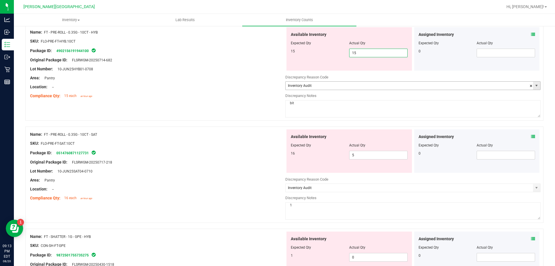
scroll to position [405, 0]
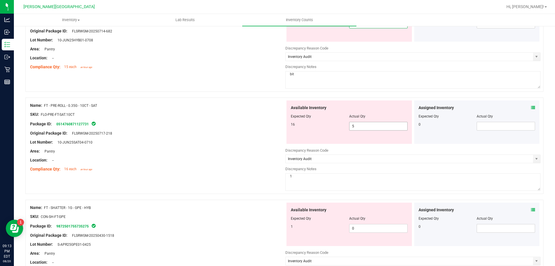
type input "15"
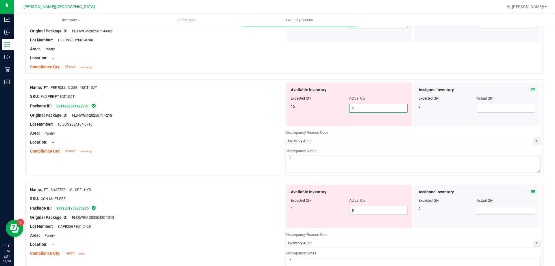
drag, startPoint x: 355, startPoint y: 127, endPoint x: 334, endPoint y: 134, distance: 21.5
click at [334, 135] on div "Available Inventory Expected Qty Actual Qty 16 5 5" at bounding box center [412, 128] width 255 height 92
type input "16"
click at [316, 111] on div "16 16 16" at bounding box center [349, 108] width 117 height 9
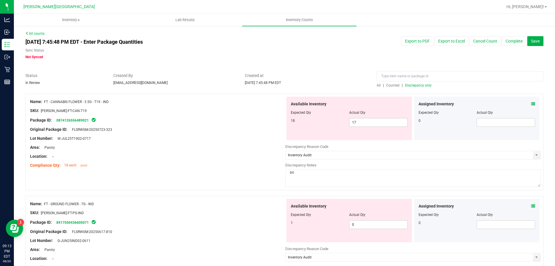
scroll to position [0, 0]
click at [408, 86] on span "Discrepancy only" at bounding box center [418, 86] width 27 height 4
click at [511, 40] on button "Complete" at bounding box center [514, 41] width 25 height 10
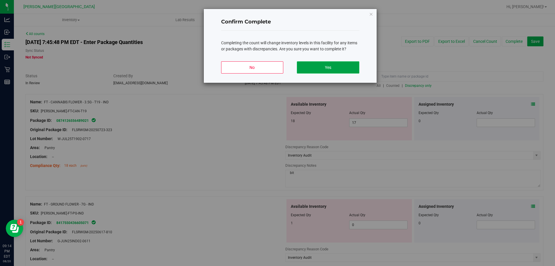
click at [329, 67] on button "Yes" at bounding box center [328, 67] width 62 height 12
